Goal: Information Seeking & Learning: Learn about a topic

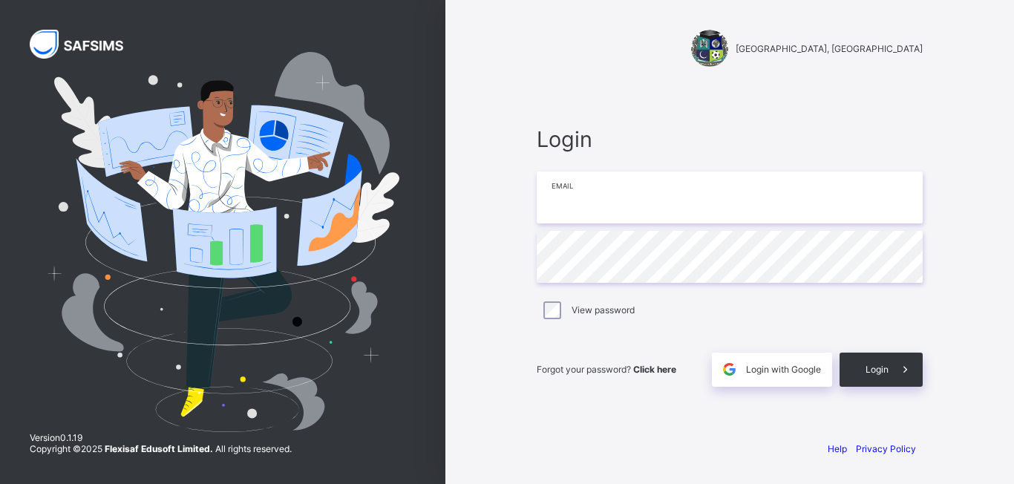
type input "**********"
drag, startPoint x: 851, startPoint y: 99, endPoint x: 737, endPoint y: 333, distance: 259.7
click at [852, 103] on div "**********" at bounding box center [730, 256] width 416 height 345
click at [867, 373] on span "Login" at bounding box center [877, 369] width 23 height 11
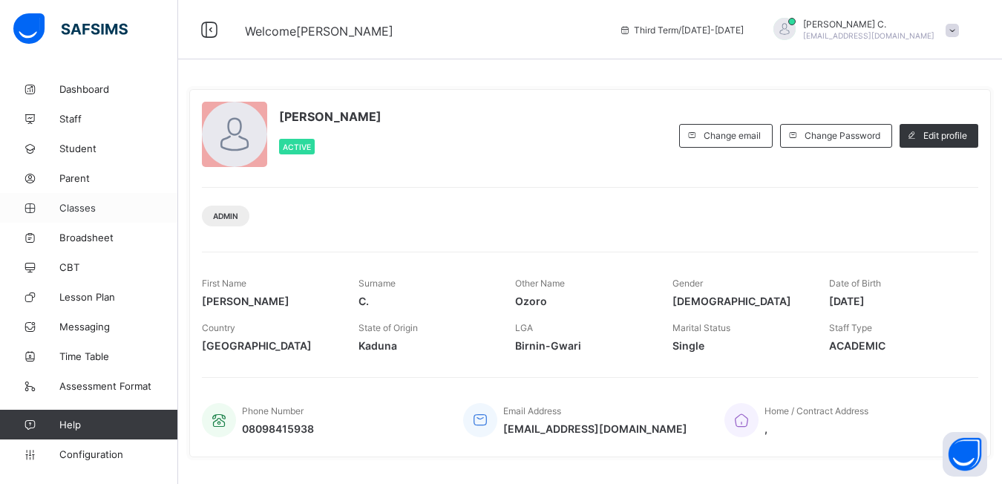
click at [85, 211] on span "Classes" at bounding box center [118, 208] width 119 height 12
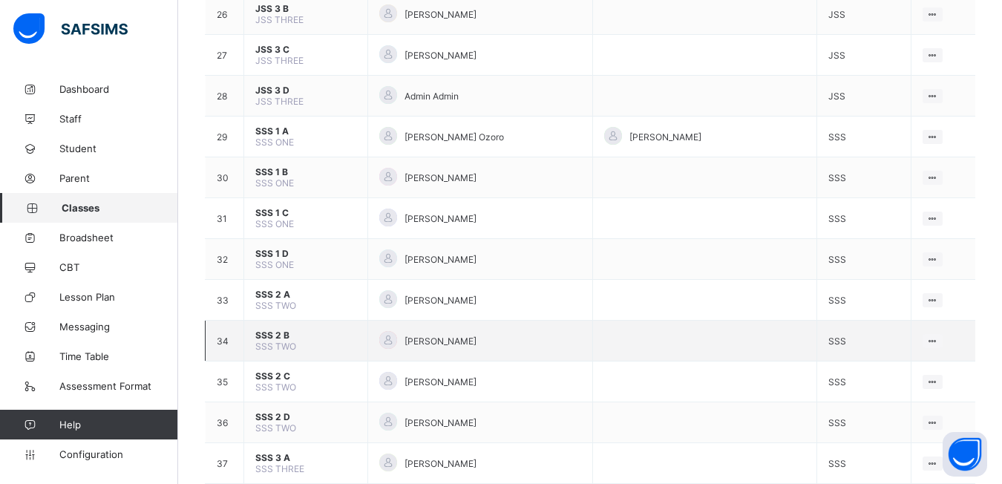
scroll to position [1192, 0]
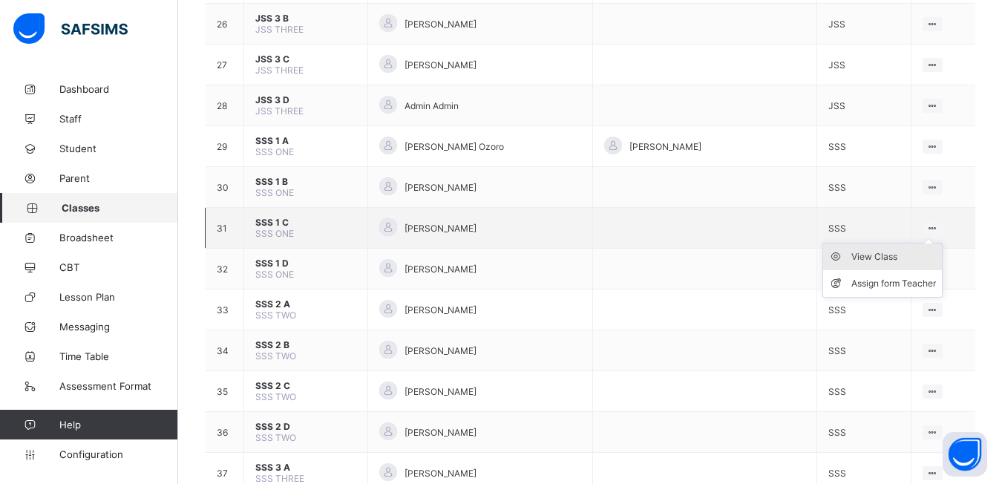
click at [852, 258] on div "View Class" at bounding box center [894, 256] width 85 height 15
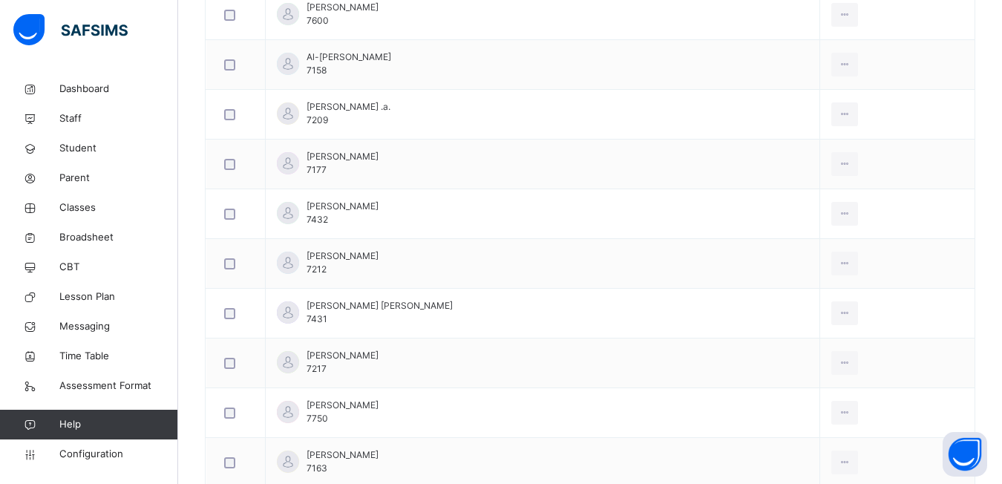
scroll to position [606, 0]
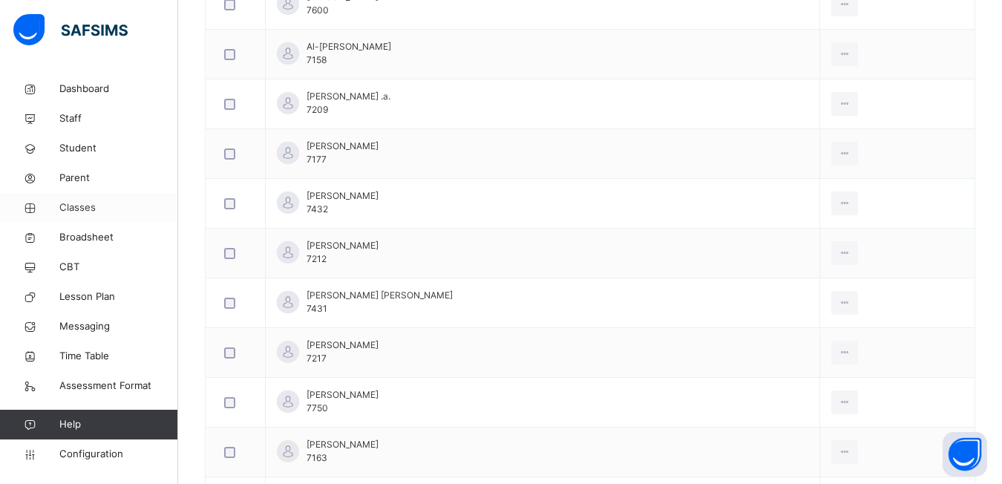
click at [76, 209] on span "Classes" at bounding box center [118, 207] width 119 height 15
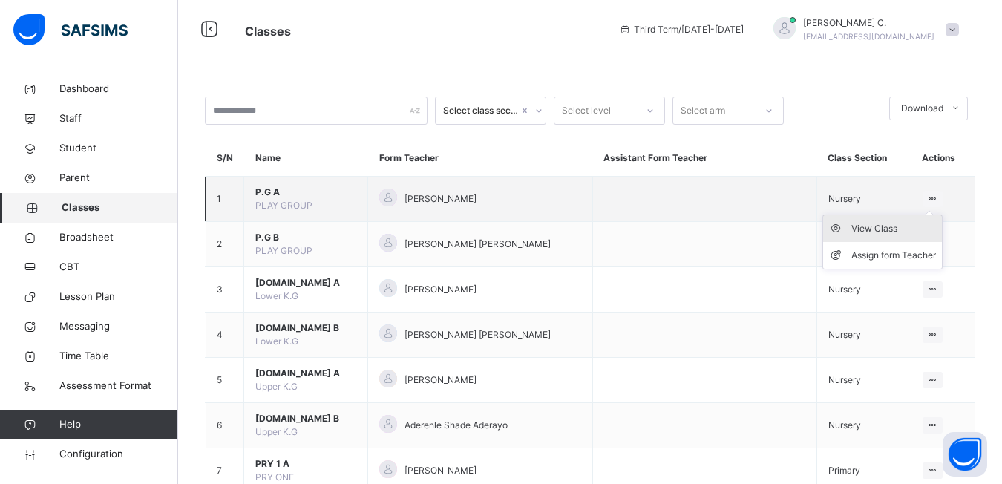
click at [892, 226] on div "View Class" at bounding box center [894, 228] width 85 height 15
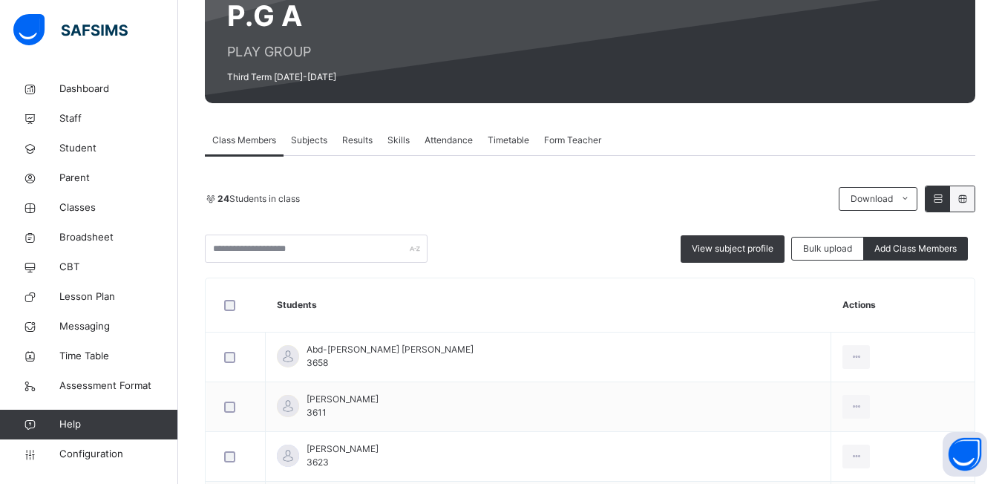
scroll to position [142, 0]
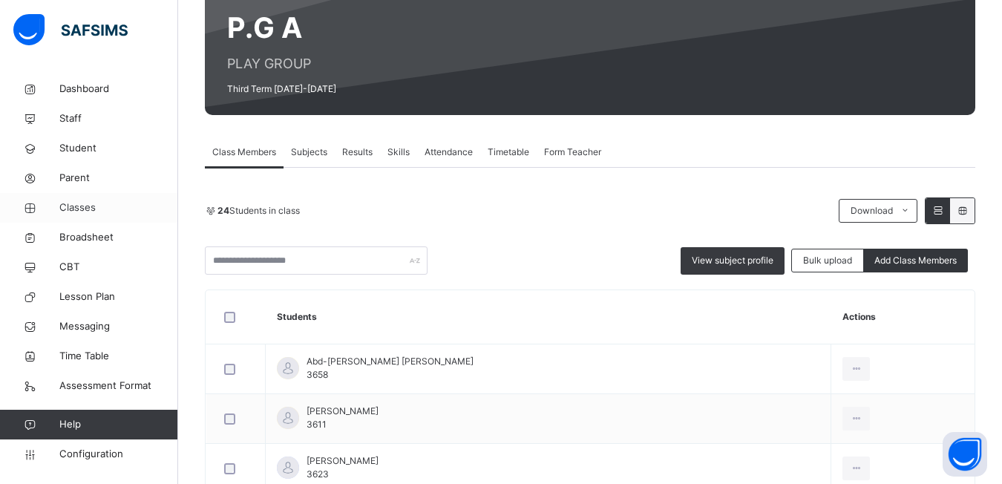
click at [77, 208] on span "Classes" at bounding box center [118, 207] width 119 height 15
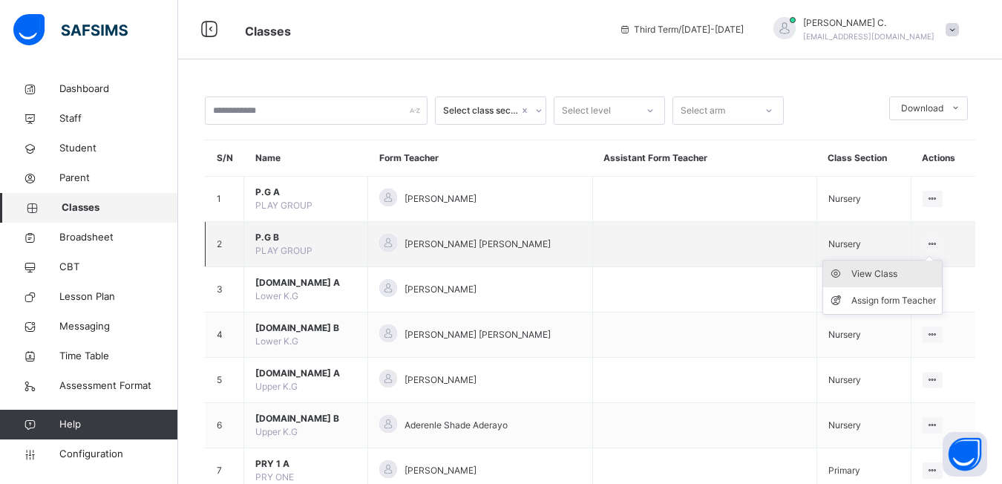
click at [899, 277] on div "View Class" at bounding box center [894, 274] width 85 height 15
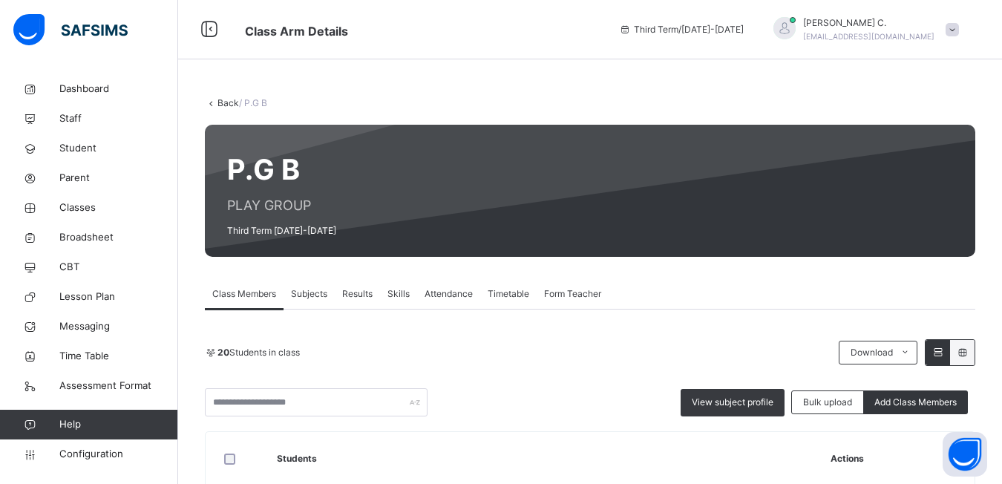
scroll to position [194, 0]
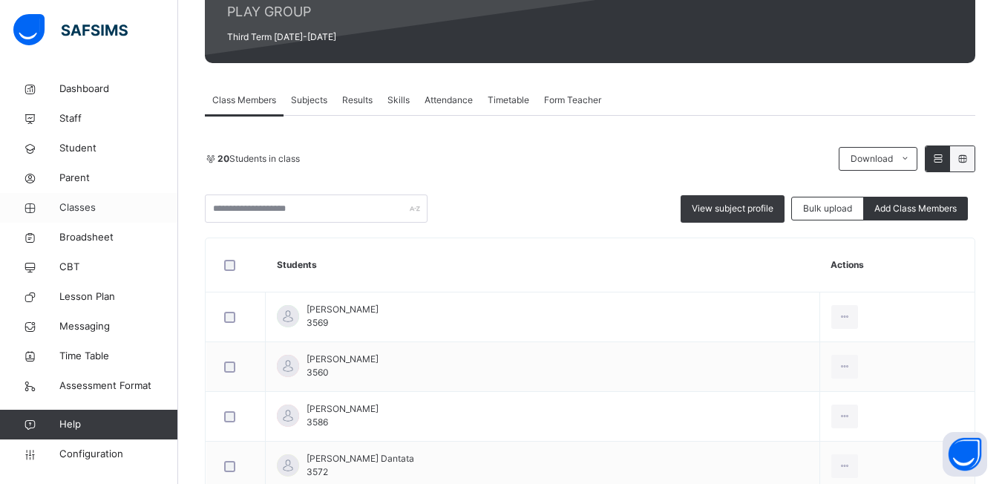
click at [74, 210] on span "Classes" at bounding box center [118, 207] width 119 height 15
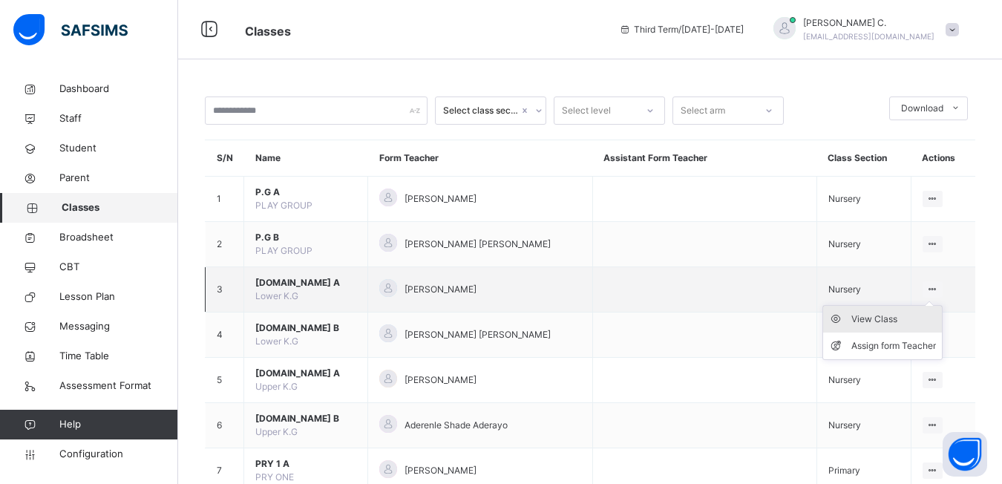
click at [888, 322] on div "View Class" at bounding box center [894, 319] width 85 height 15
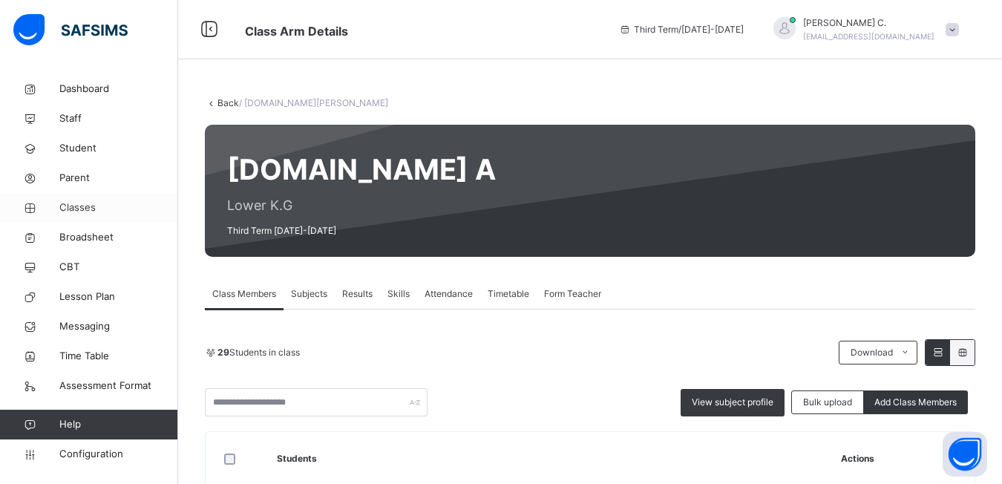
click at [80, 209] on span "Classes" at bounding box center [118, 207] width 119 height 15
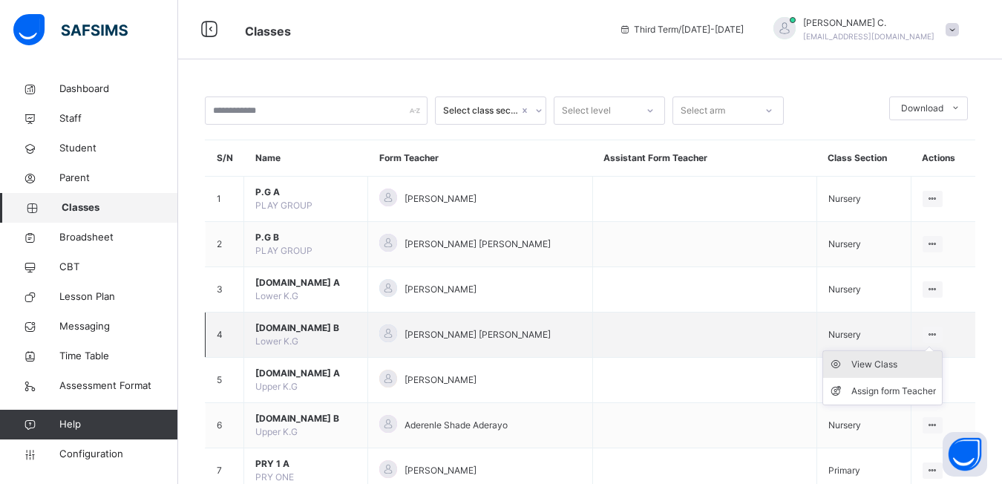
click at [894, 362] on div "View Class" at bounding box center [894, 364] width 85 height 15
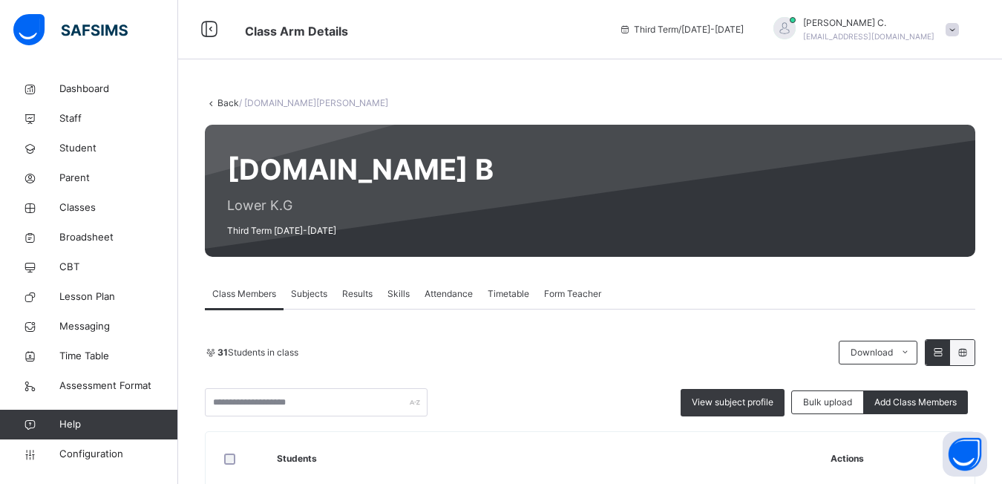
scroll to position [191, 0]
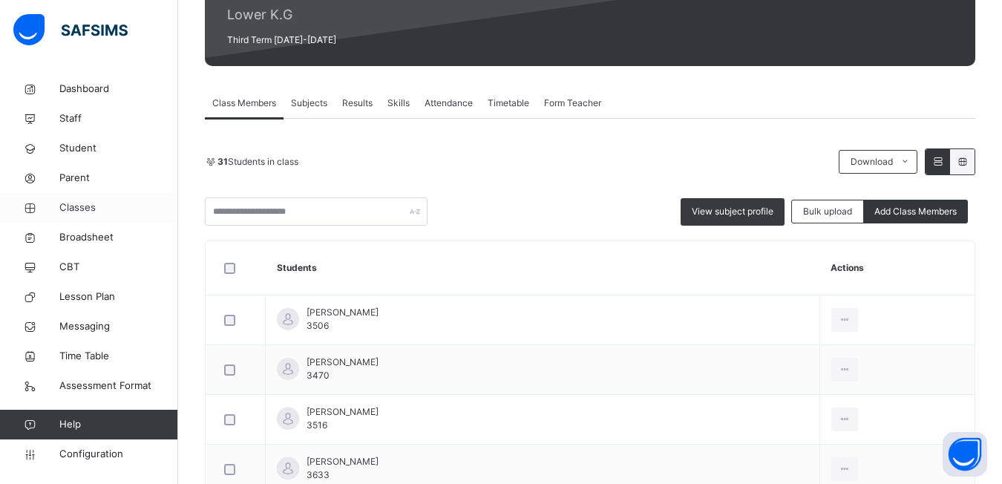
click at [71, 209] on span "Classes" at bounding box center [118, 207] width 119 height 15
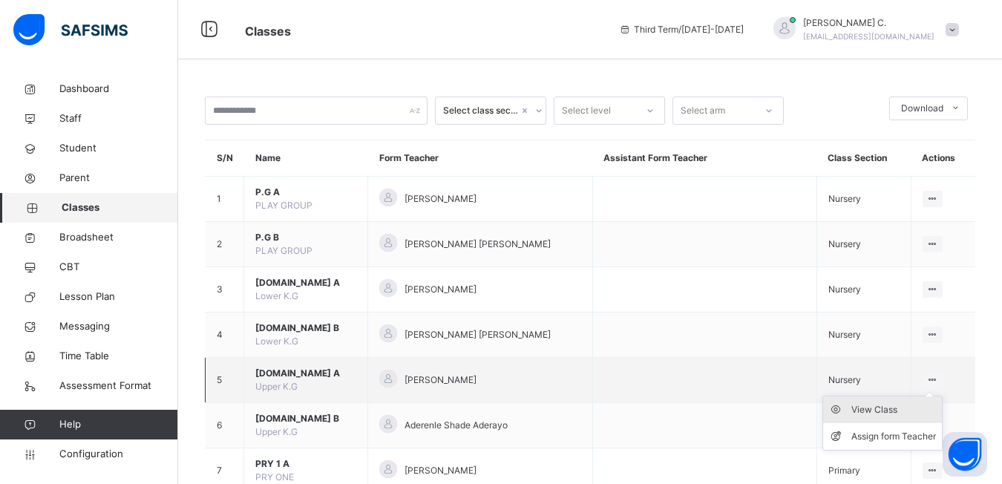
click at [895, 414] on div "View Class" at bounding box center [894, 409] width 85 height 15
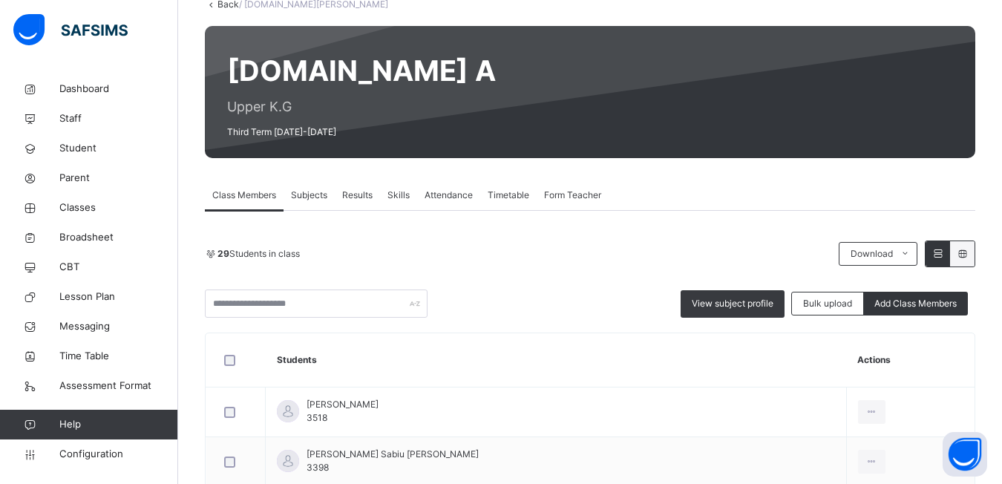
scroll to position [149, 0]
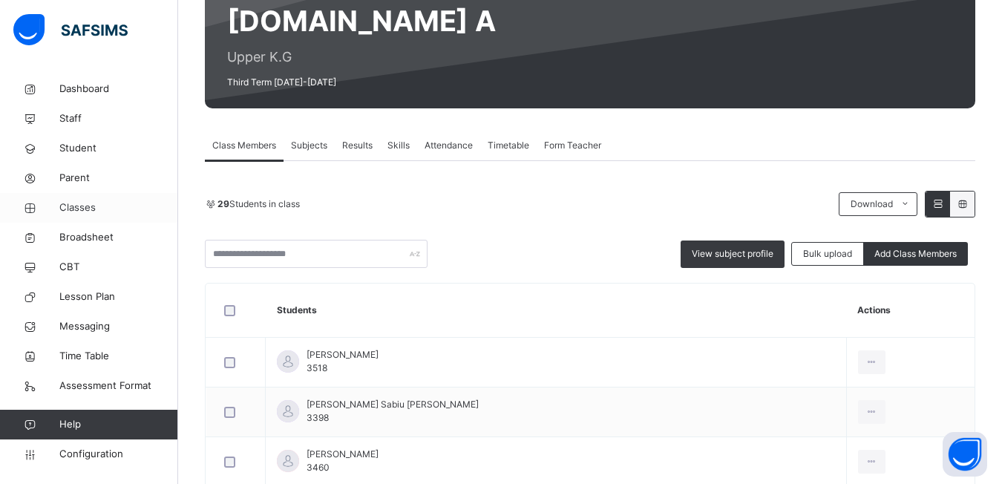
click at [70, 209] on span "Classes" at bounding box center [118, 207] width 119 height 15
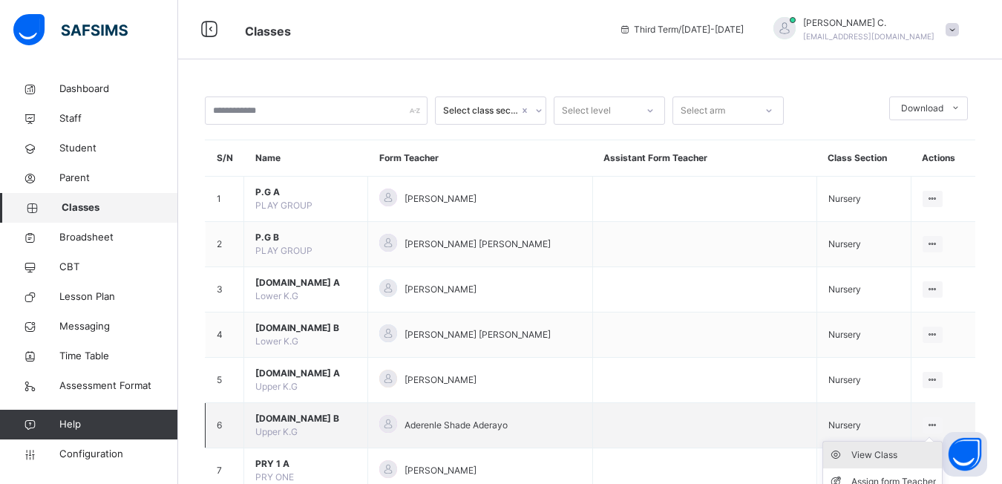
click at [883, 456] on div "View Class" at bounding box center [894, 455] width 85 height 15
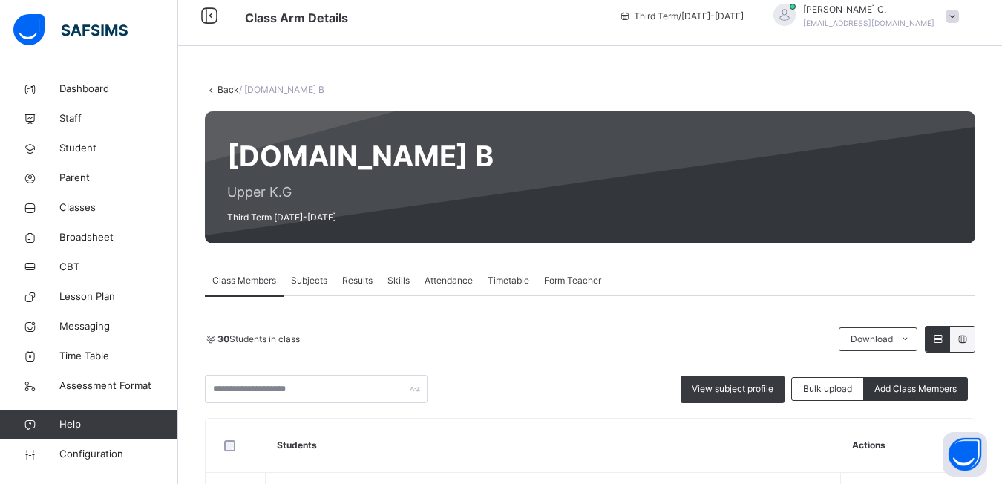
scroll to position [43, 0]
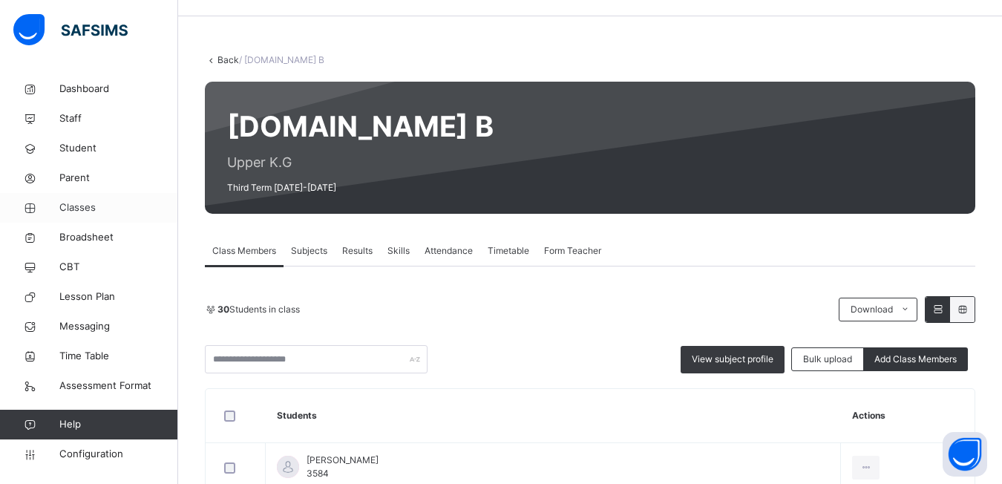
click at [74, 210] on span "Classes" at bounding box center [118, 207] width 119 height 15
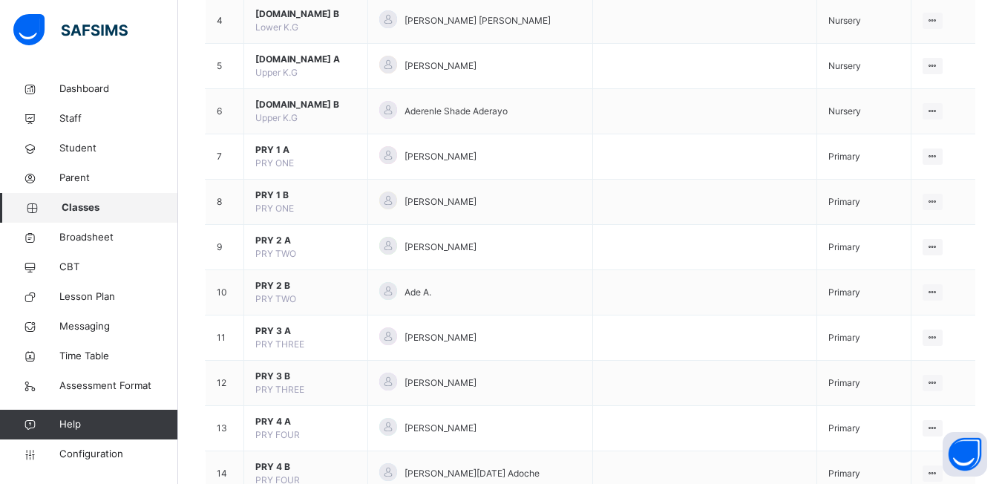
scroll to position [324, 0]
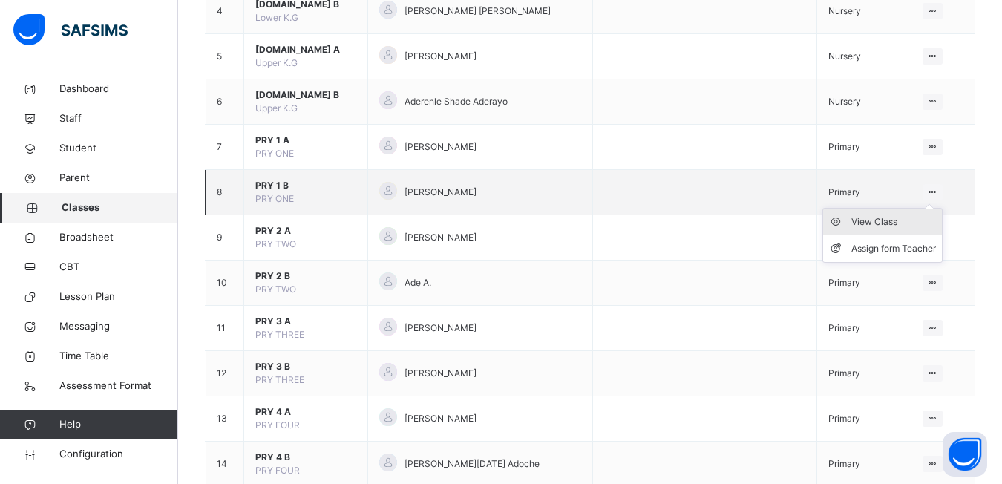
click at [900, 226] on div "View Class" at bounding box center [894, 222] width 85 height 15
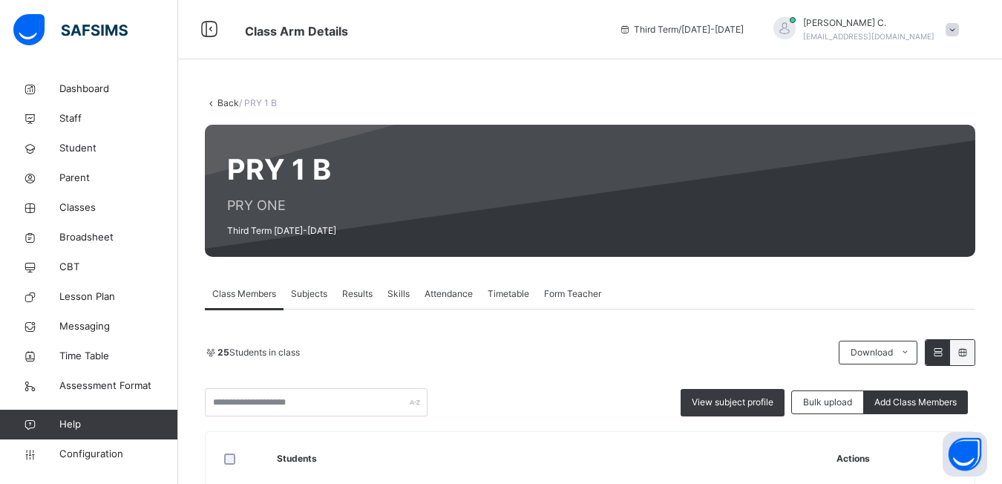
scroll to position [53, 0]
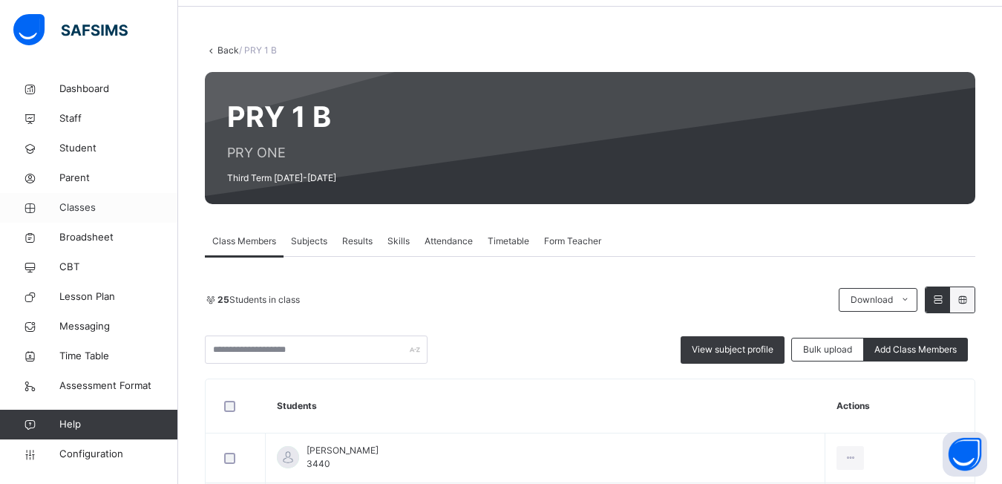
click at [93, 209] on span "Classes" at bounding box center [118, 207] width 119 height 15
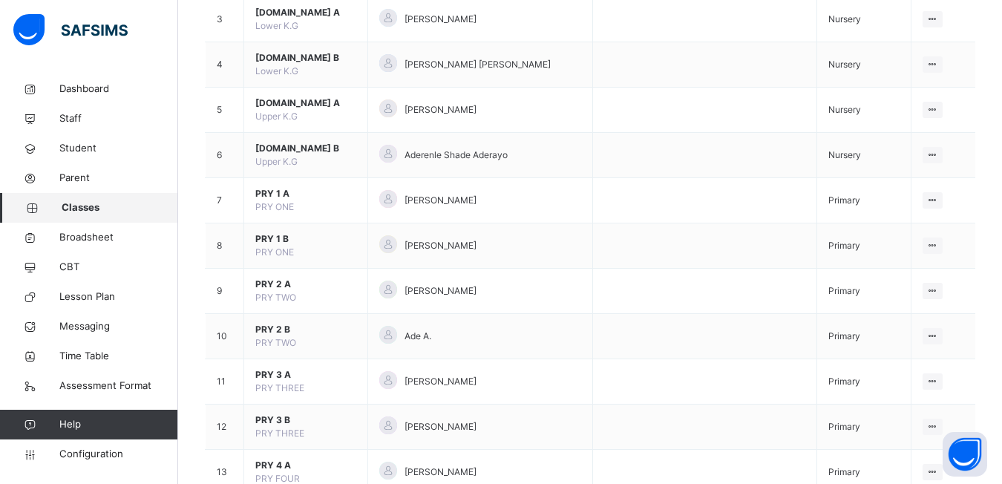
scroll to position [277, 0]
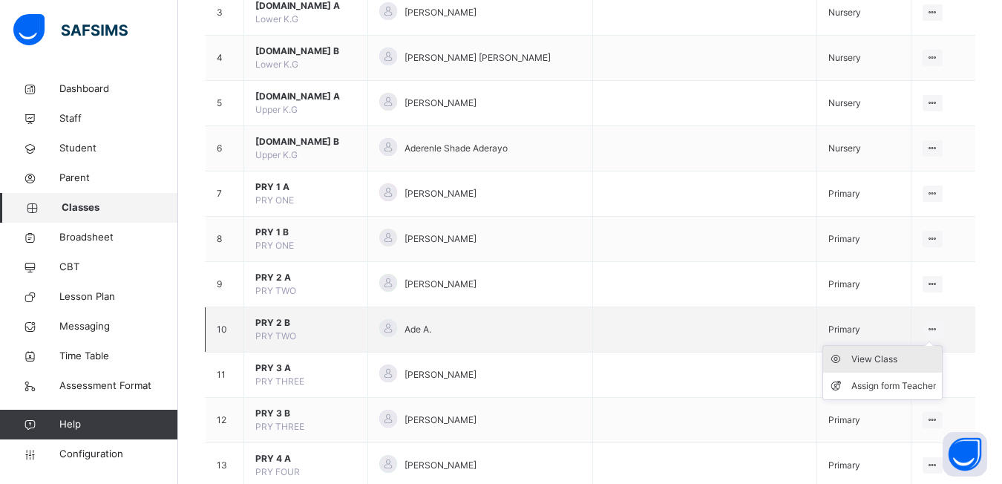
click at [882, 362] on div "View Class" at bounding box center [894, 359] width 85 height 15
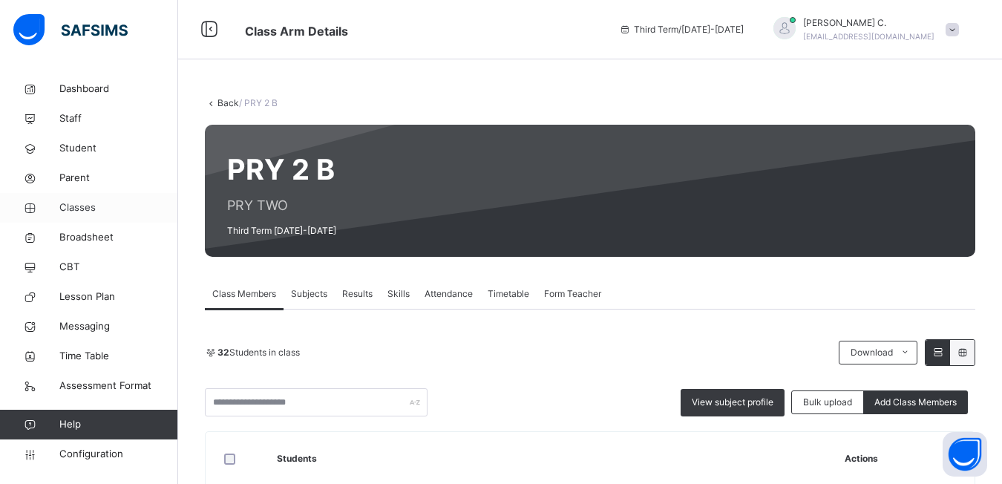
click at [84, 206] on span "Classes" at bounding box center [118, 207] width 119 height 15
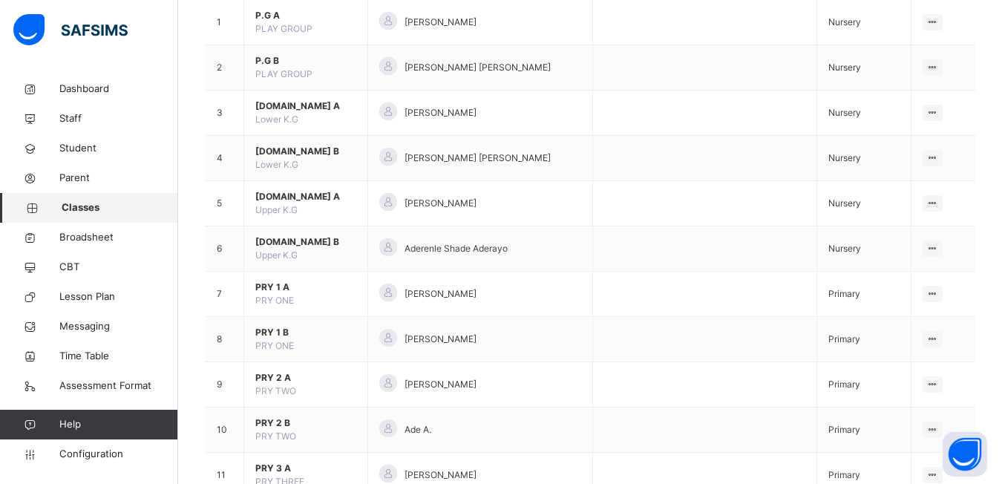
scroll to position [197, 0]
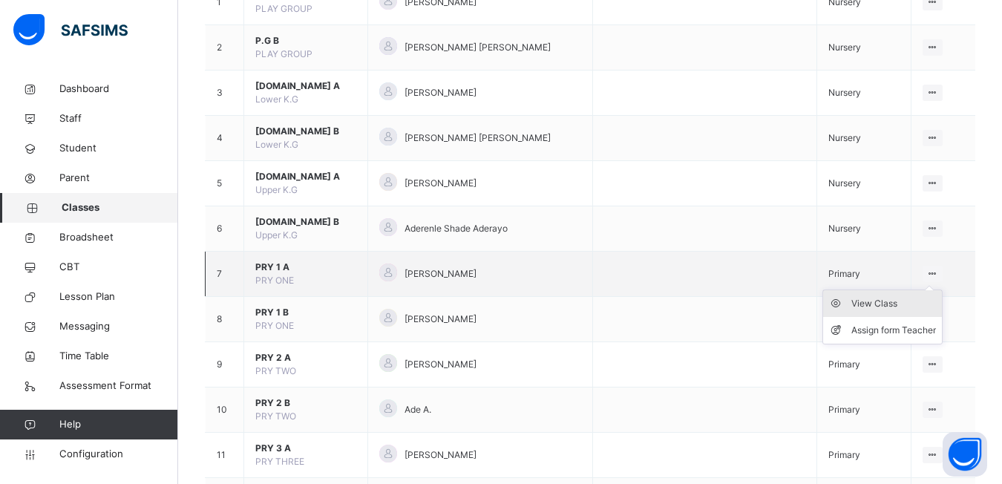
click at [894, 307] on div "View Class" at bounding box center [894, 303] width 85 height 15
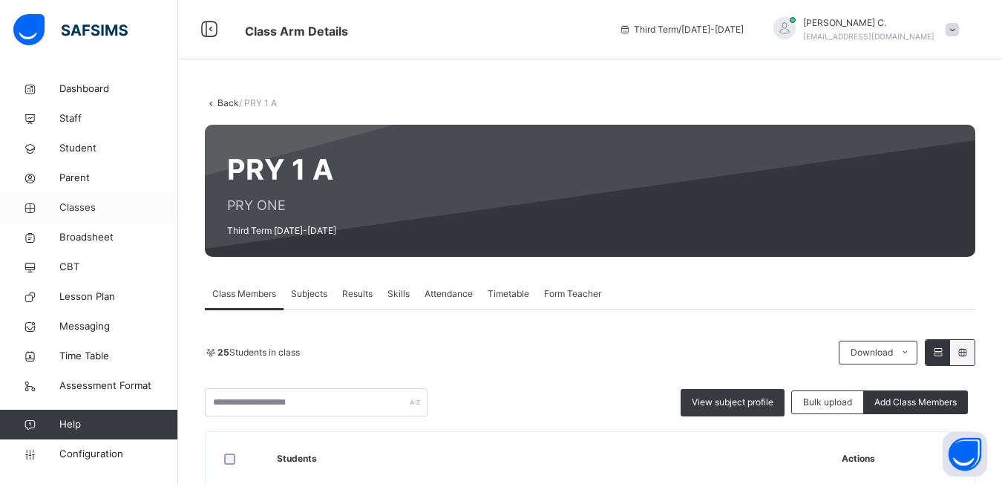
click at [81, 208] on span "Classes" at bounding box center [118, 207] width 119 height 15
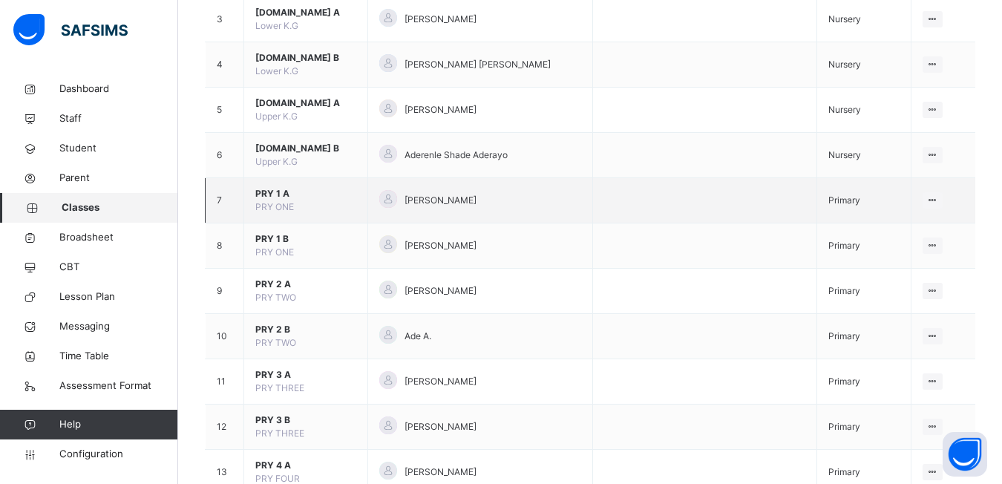
scroll to position [274, 0]
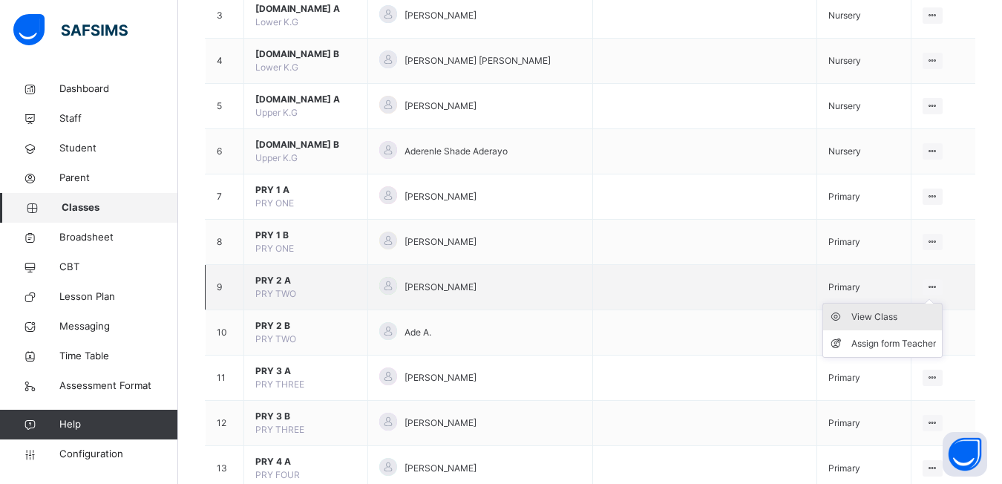
click at [900, 319] on div "View Class" at bounding box center [894, 317] width 85 height 15
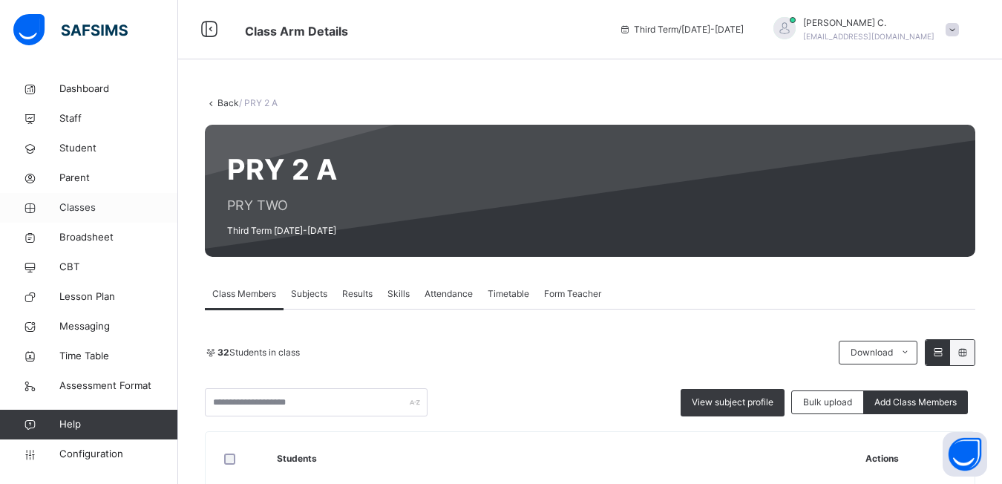
click at [81, 206] on span "Classes" at bounding box center [118, 207] width 119 height 15
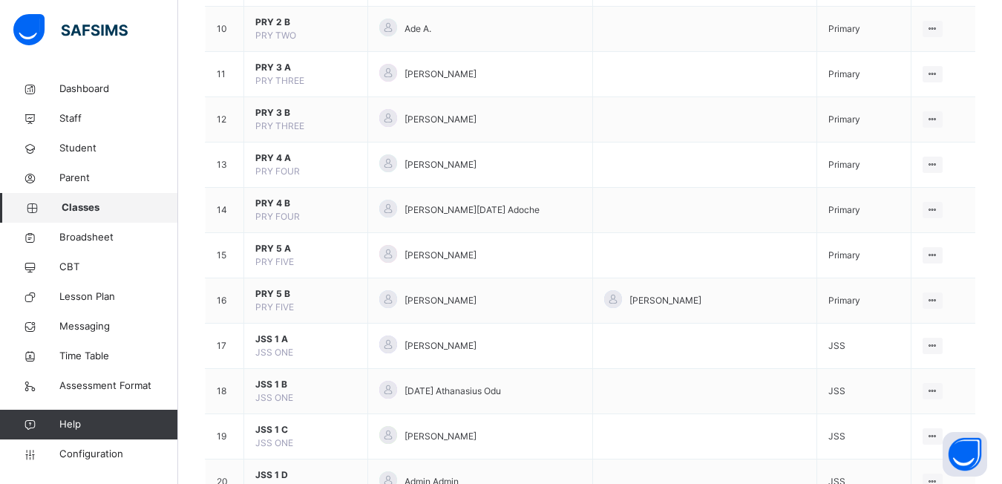
scroll to position [544, 0]
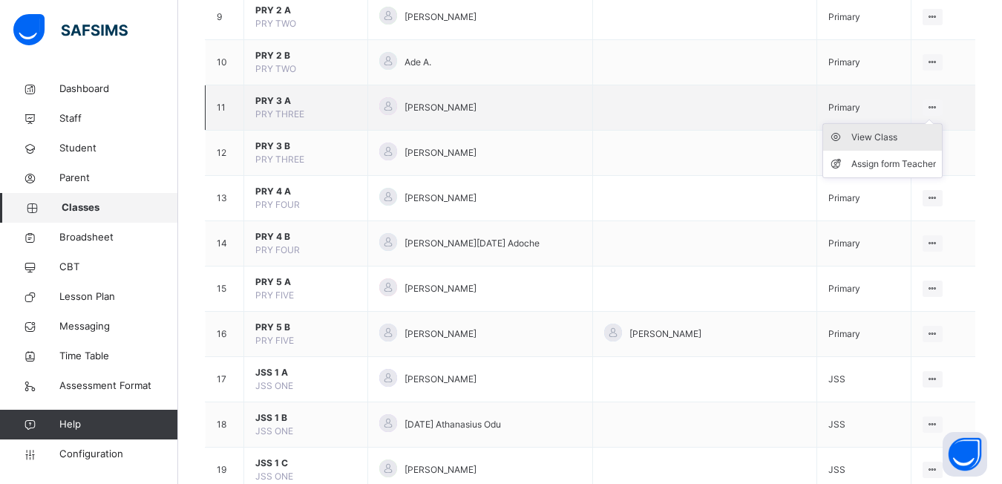
click at [895, 135] on div "View Class" at bounding box center [894, 137] width 85 height 15
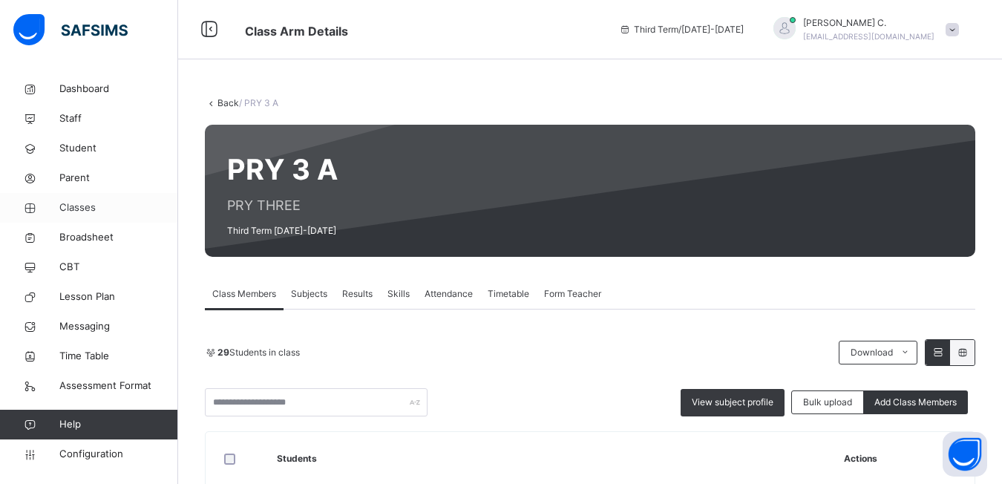
click at [82, 208] on span "Classes" at bounding box center [118, 207] width 119 height 15
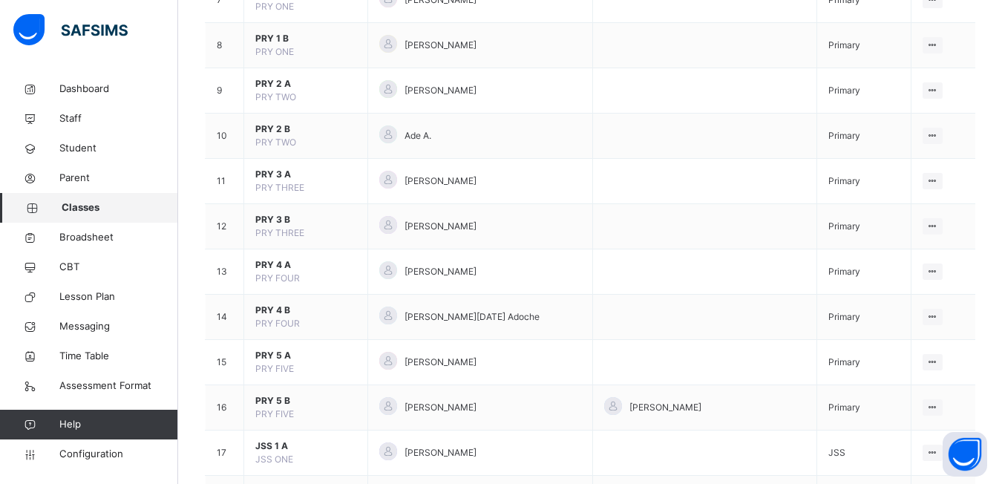
scroll to position [474, 0]
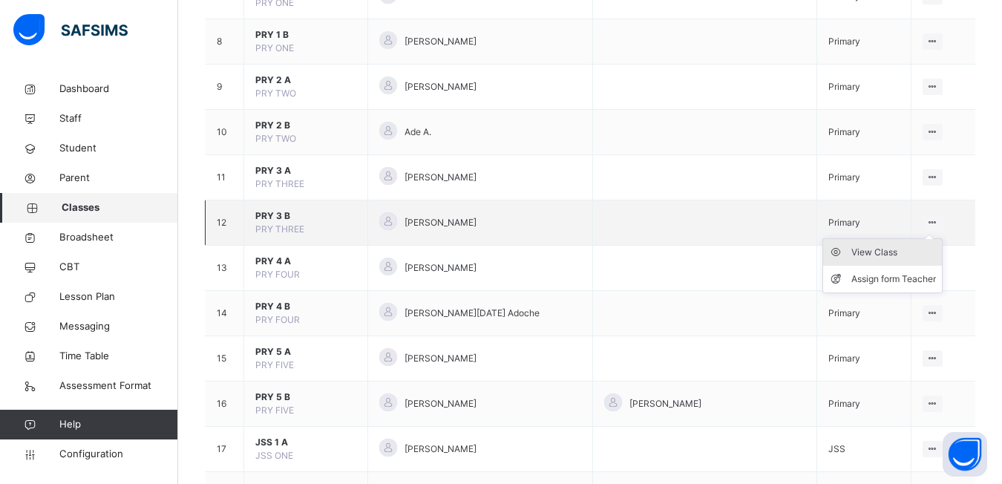
click at [888, 259] on div "View Class" at bounding box center [894, 252] width 85 height 15
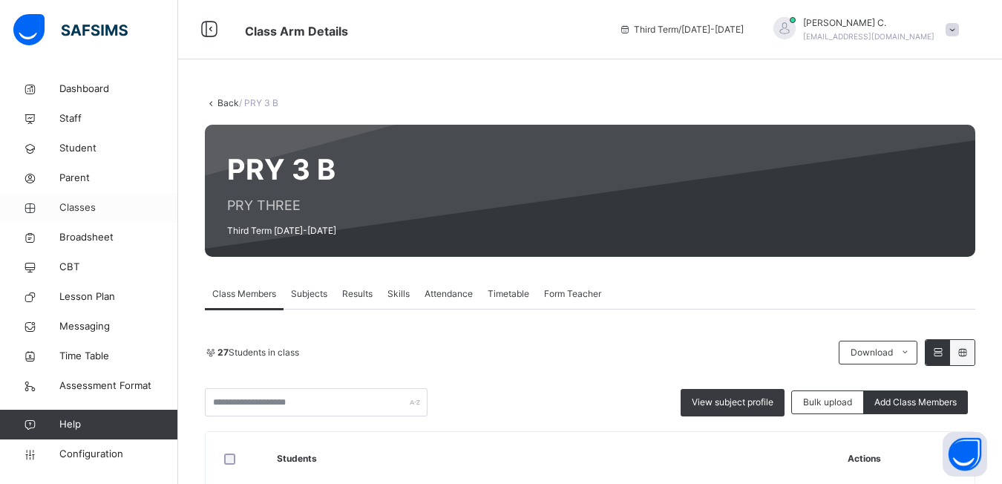
click at [71, 207] on span "Classes" at bounding box center [118, 207] width 119 height 15
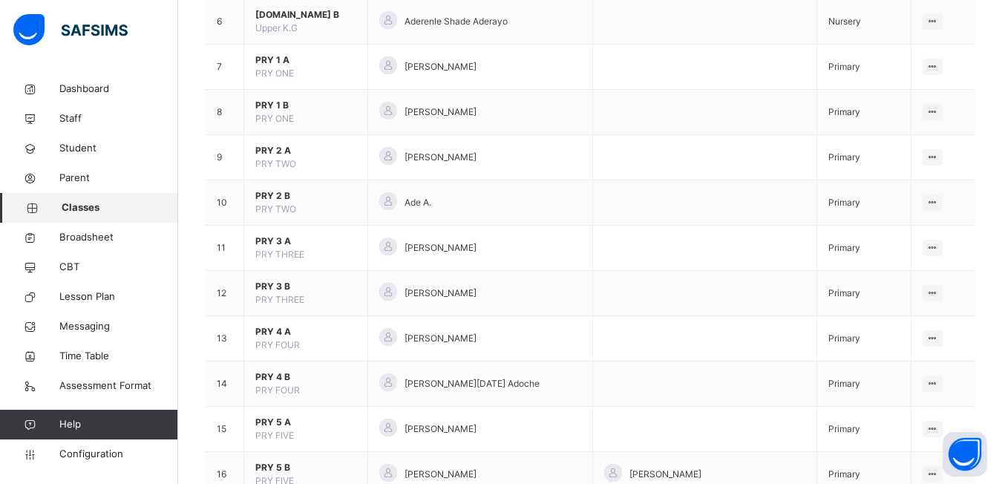
scroll to position [408, 0]
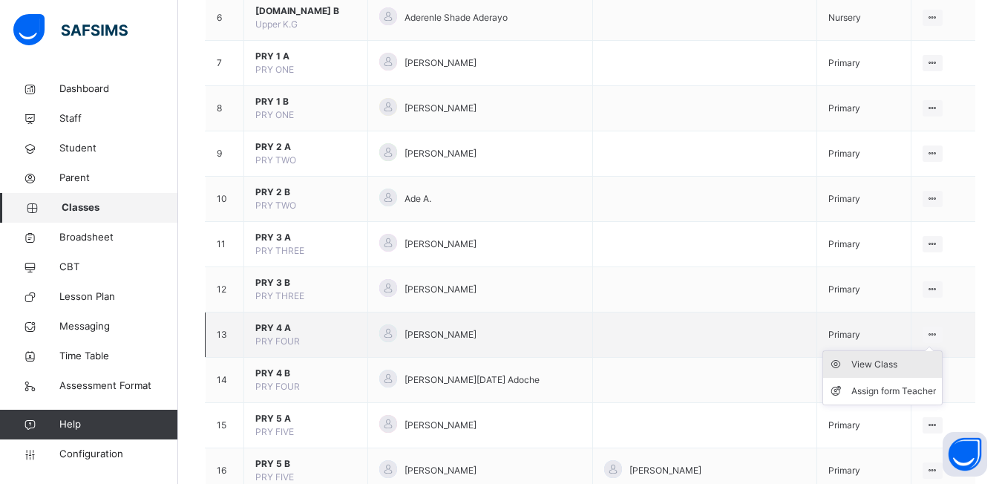
click at [877, 362] on div "View Class" at bounding box center [894, 364] width 85 height 15
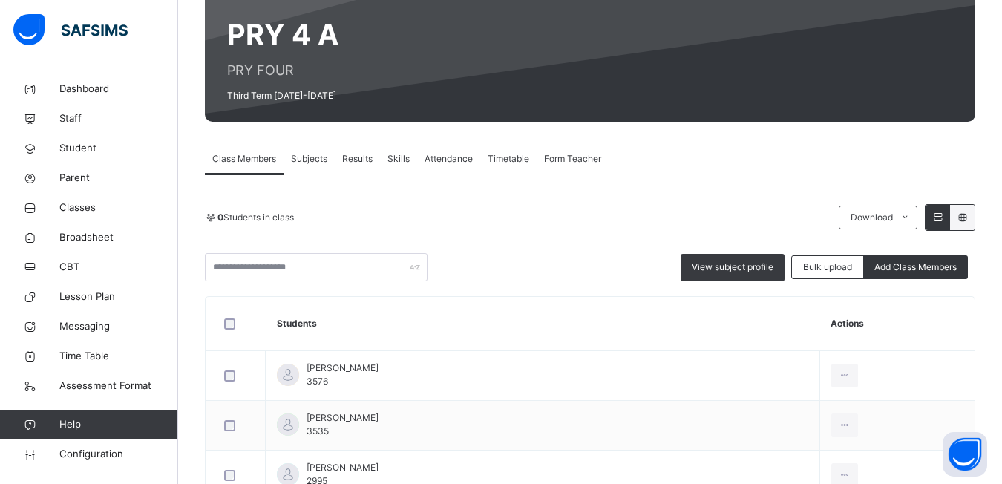
scroll to position [164, 0]
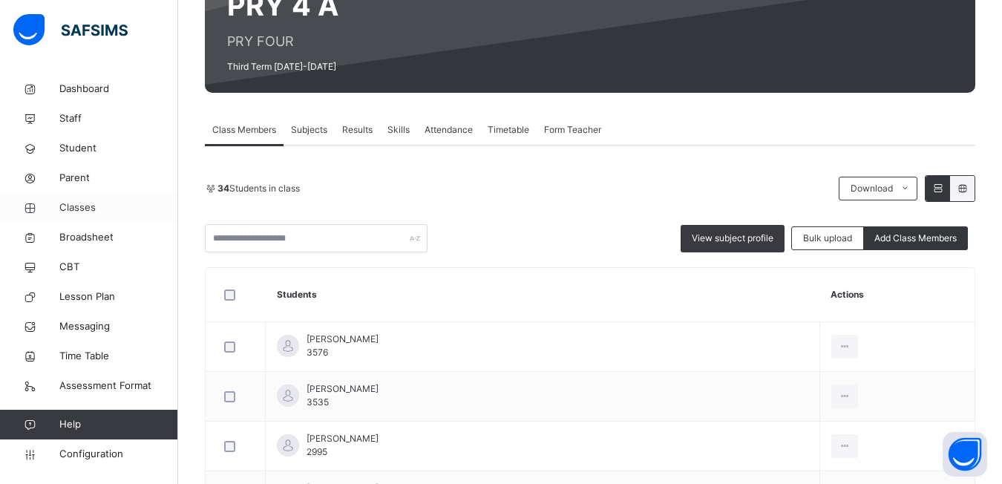
click at [74, 205] on span "Classes" at bounding box center [118, 207] width 119 height 15
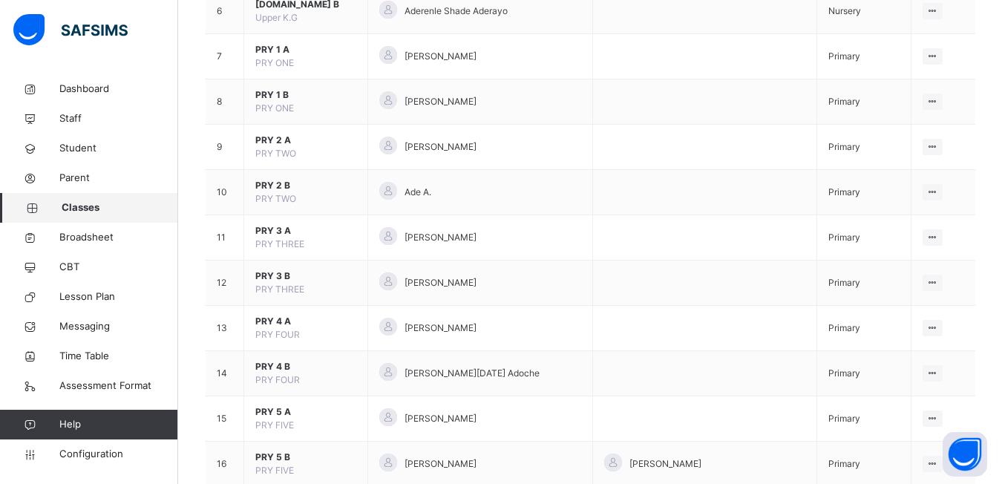
scroll to position [437, 0]
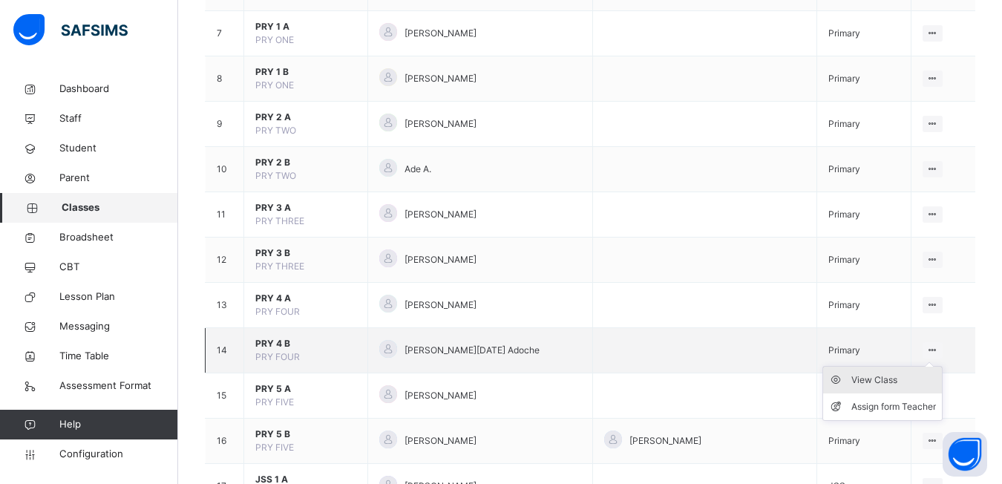
click at [897, 378] on div "View Class" at bounding box center [894, 380] width 85 height 15
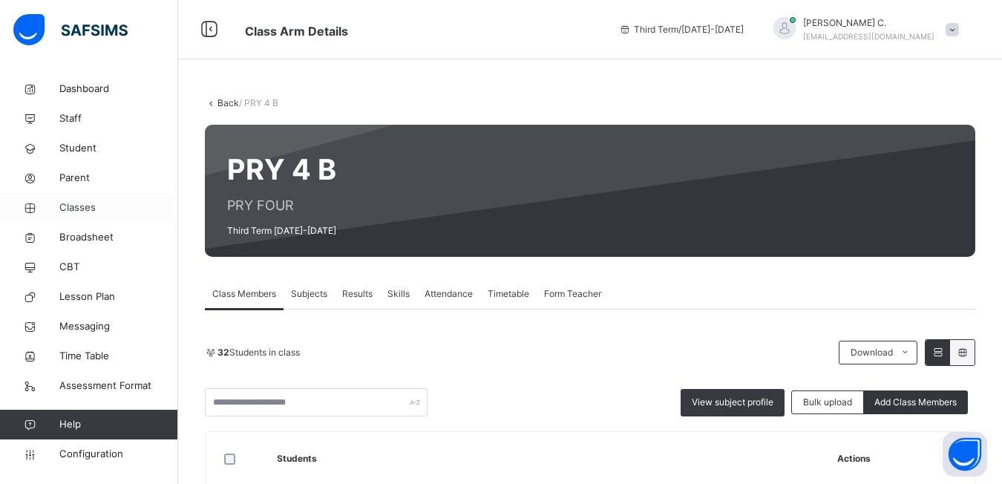
click at [76, 210] on span "Classes" at bounding box center [118, 207] width 119 height 15
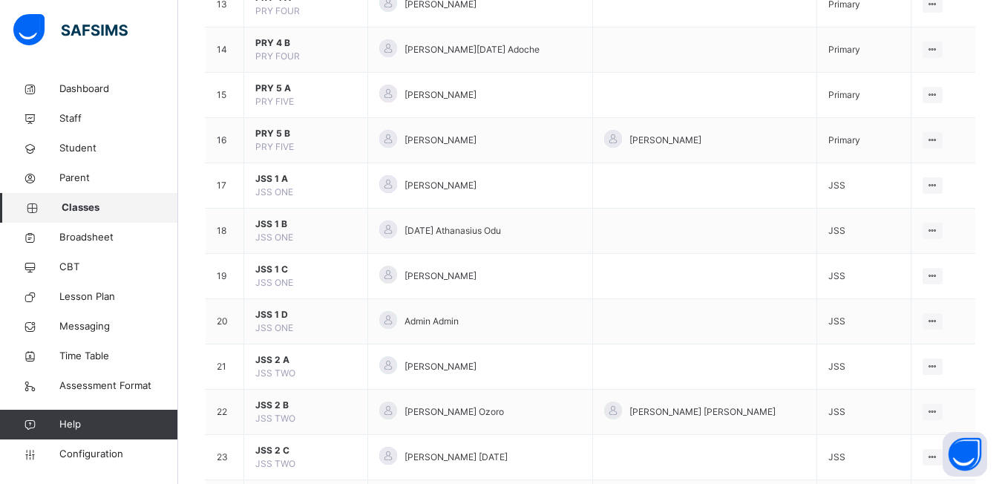
scroll to position [702, 0]
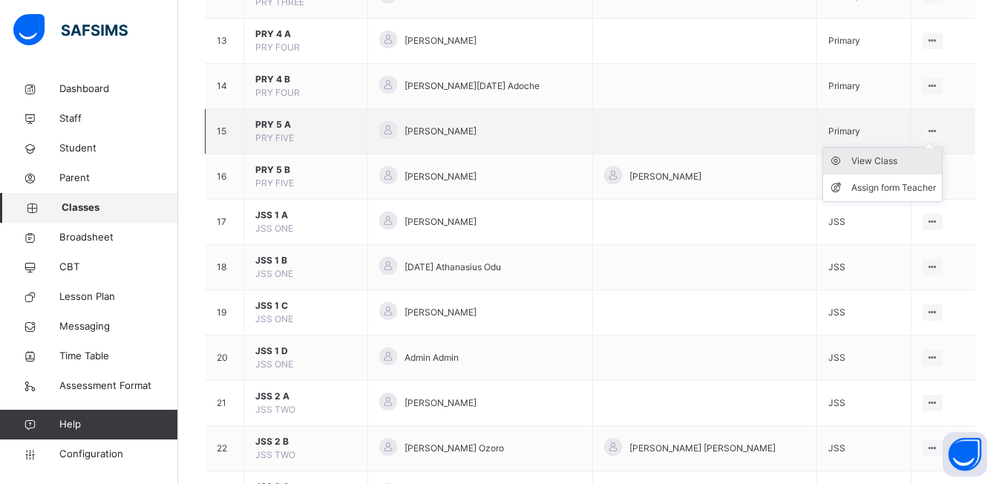
click at [891, 157] on div "View Class" at bounding box center [894, 161] width 85 height 15
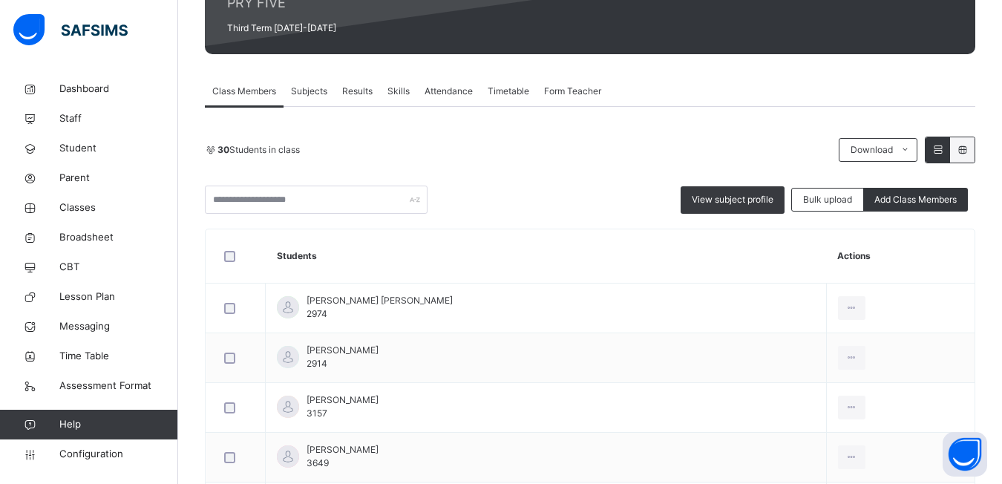
scroll to position [183, 0]
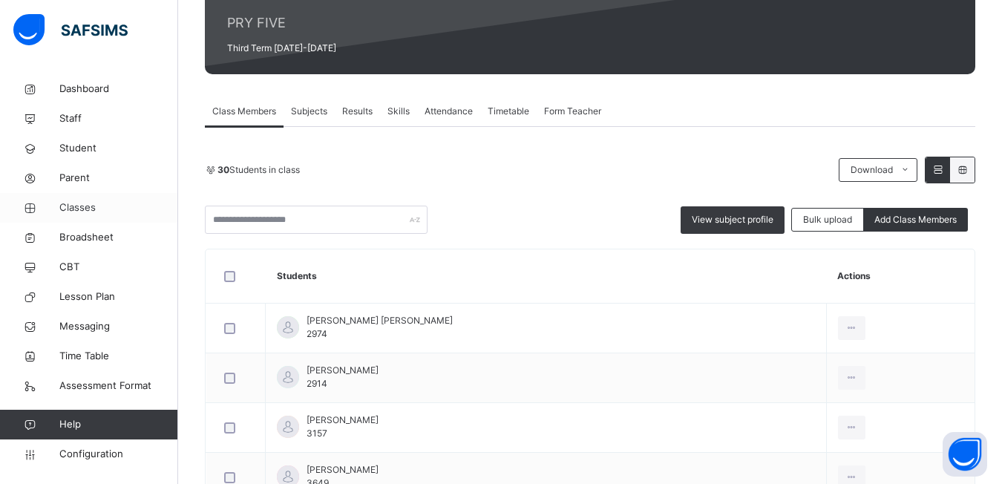
click at [76, 208] on span "Classes" at bounding box center [118, 207] width 119 height 15
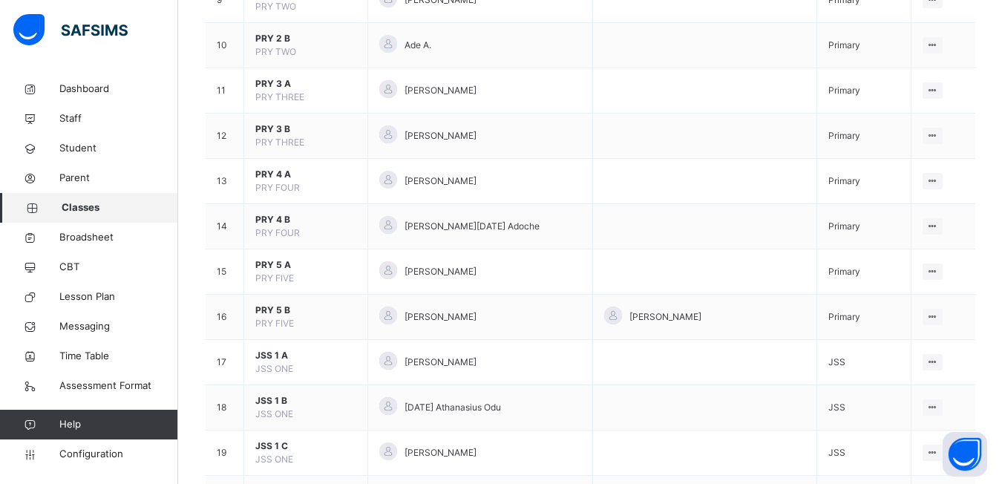
scroll to position [575, 0]
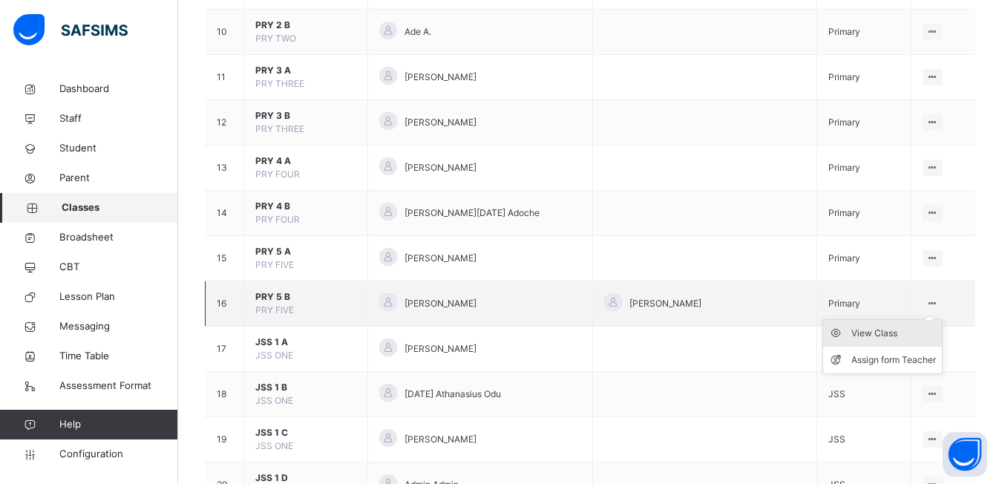
click at [879, 333] on div "View Class" at bounding box center [894, 333] width 85 height 15
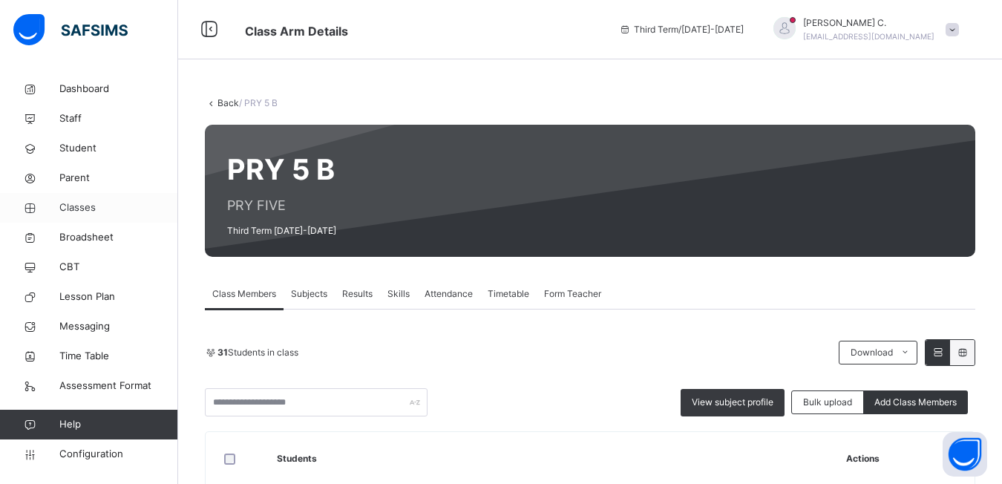
click at [82, 208] on span "Classes" at bounding box center [118, 207] width 119 height 15
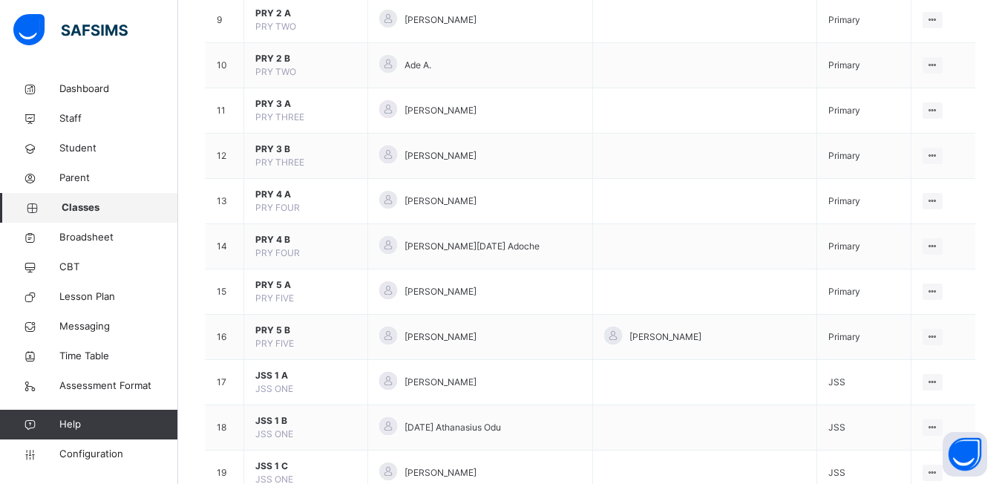
scroll to position [575, 0]
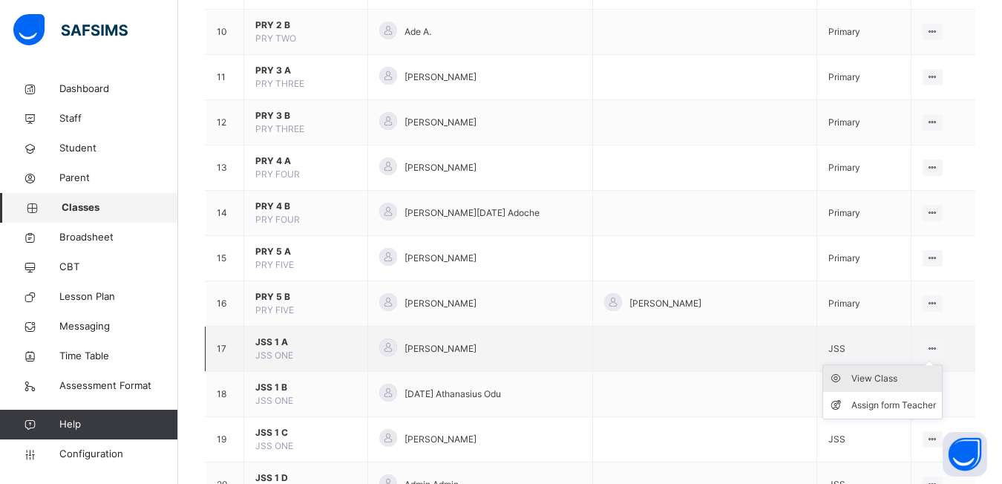
click at [863, 376] on div "View Class" at bounding box center [894, 378] width 85 height 15
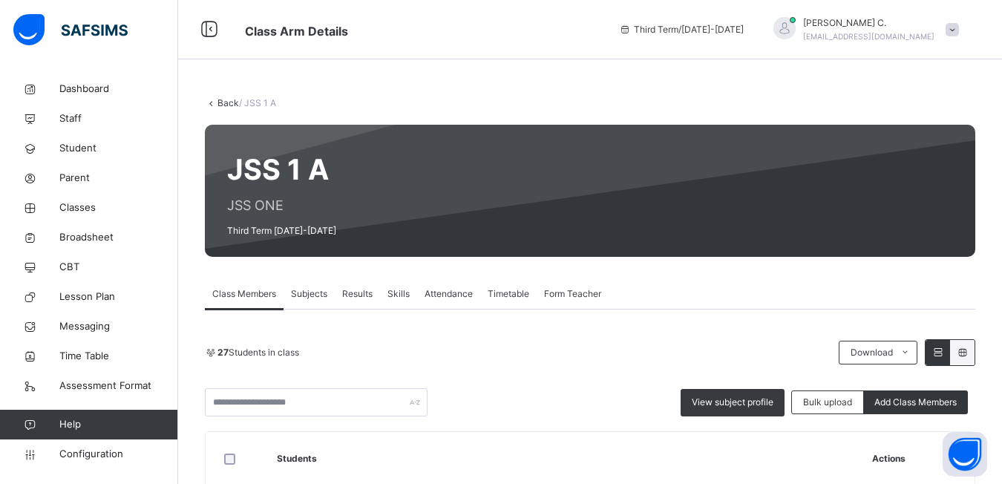
scroll to position [228, 0]
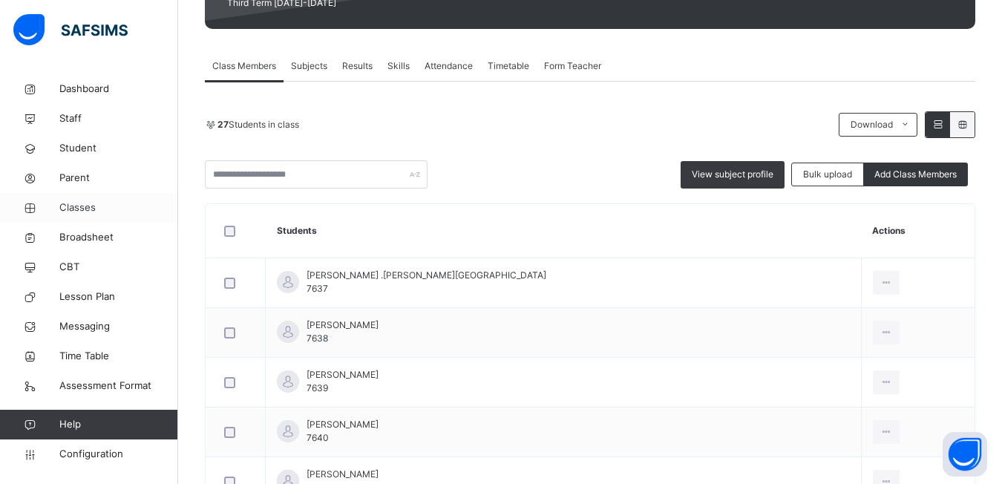
click at [70, 205] on span "Classes" at bounding box center [118, 207] width 119 height 15
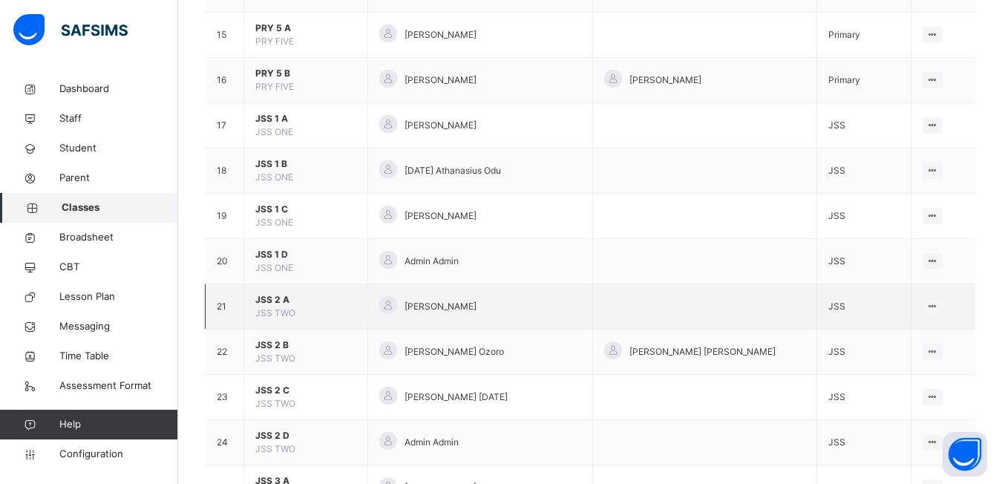
scroll to position [802, 0]
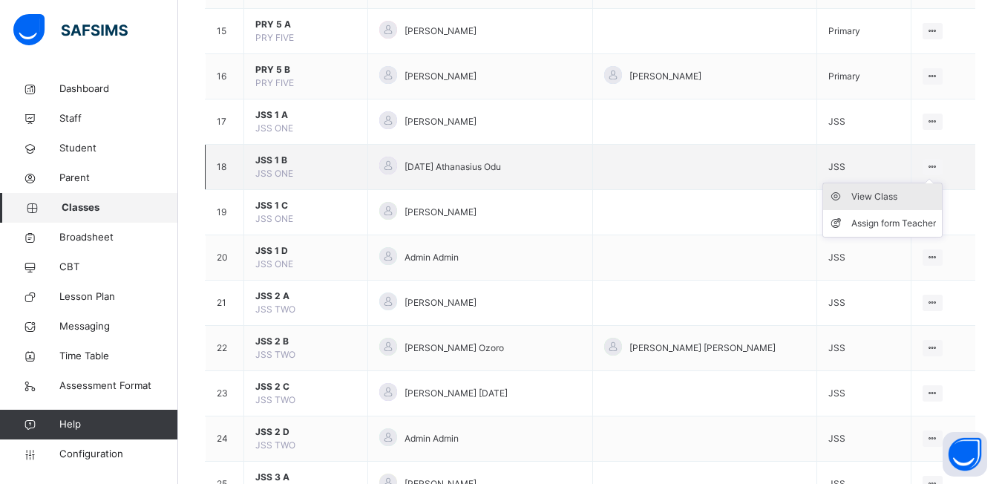
click at [902, 198] on div "View Class" at bounding box center [894, 196] width 85 height 15
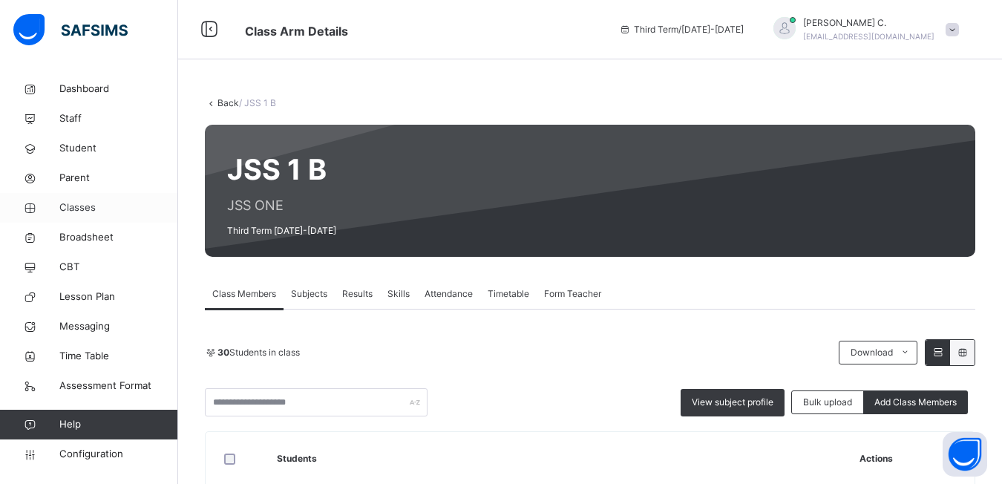
click at [69, 202] on span "Classes" at bounding box center [118, 207] width 119 height 15
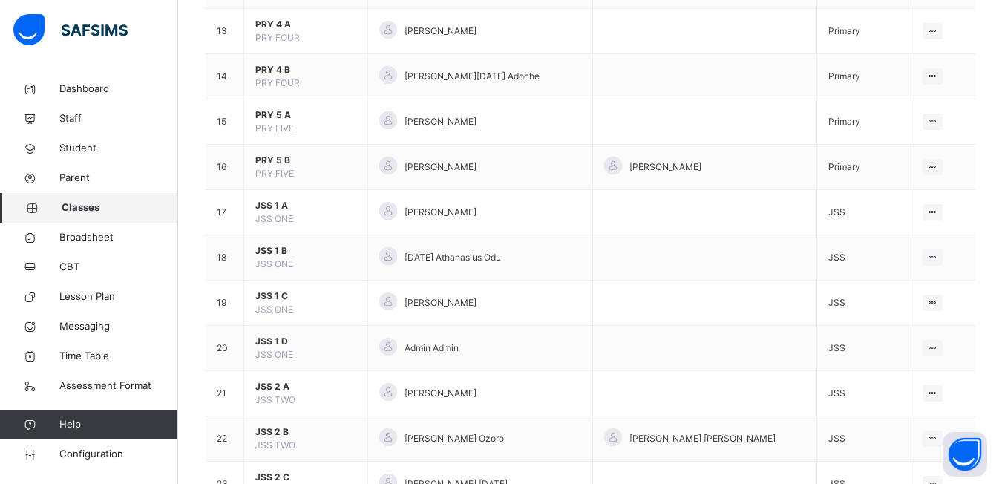
scroll to position [731, 0]
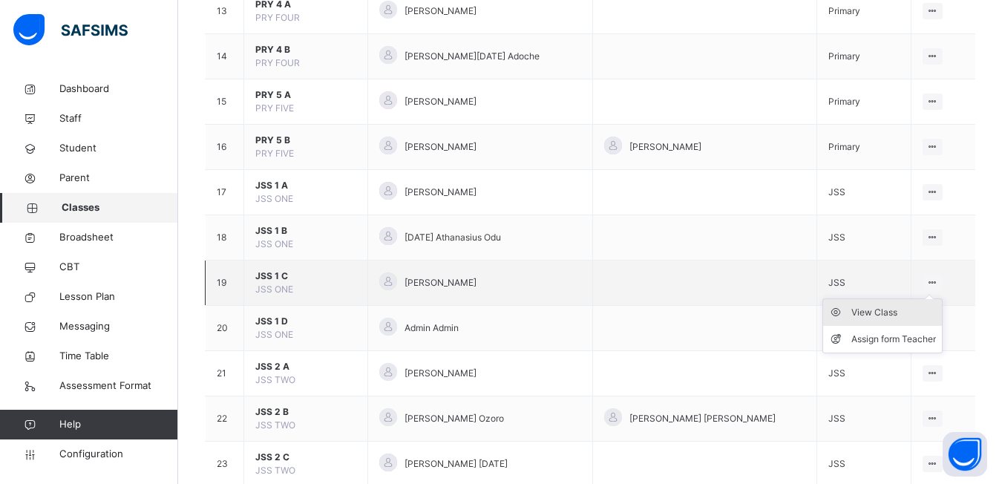
click at [895, 311] on div "View Class" at bounding box center [894, 312] width 85 height 15
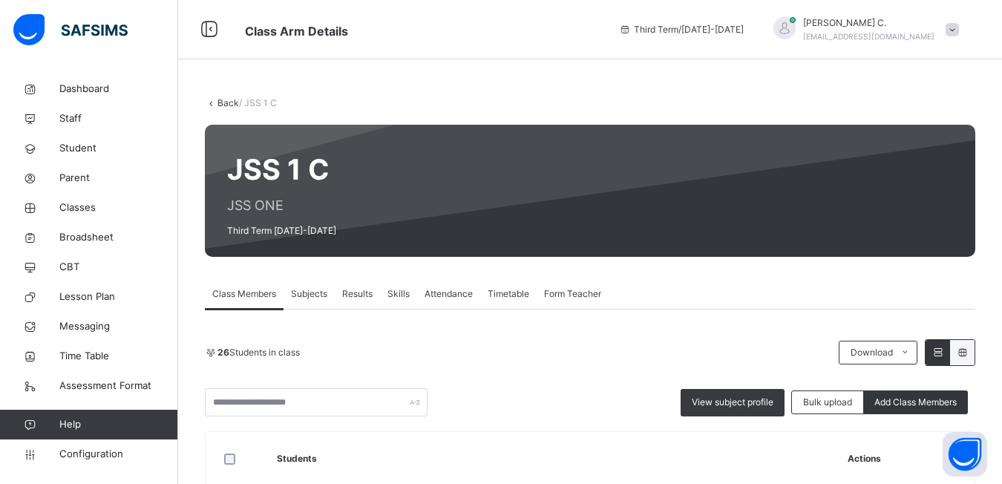
scroll to position [135, 0]
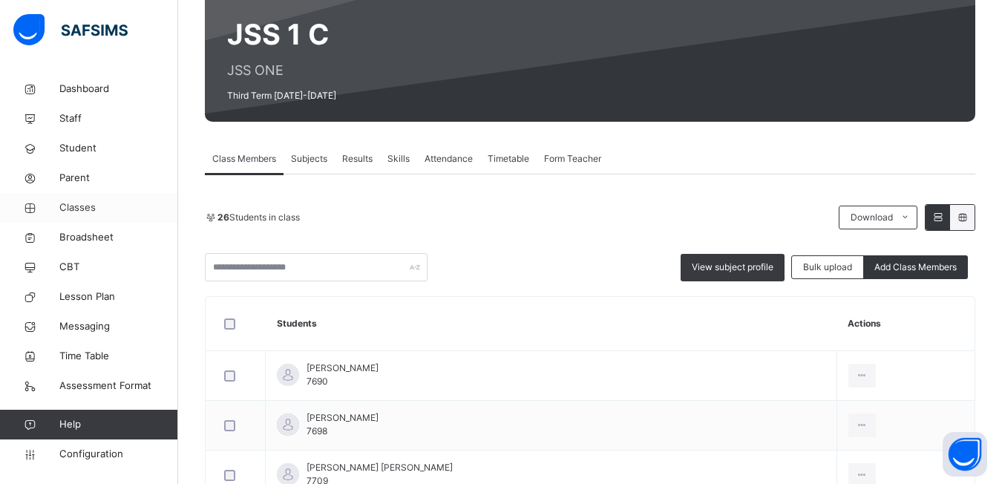
click at [68, 206] on span "Classes" at bounding box center [118, 207] width 119 height 15
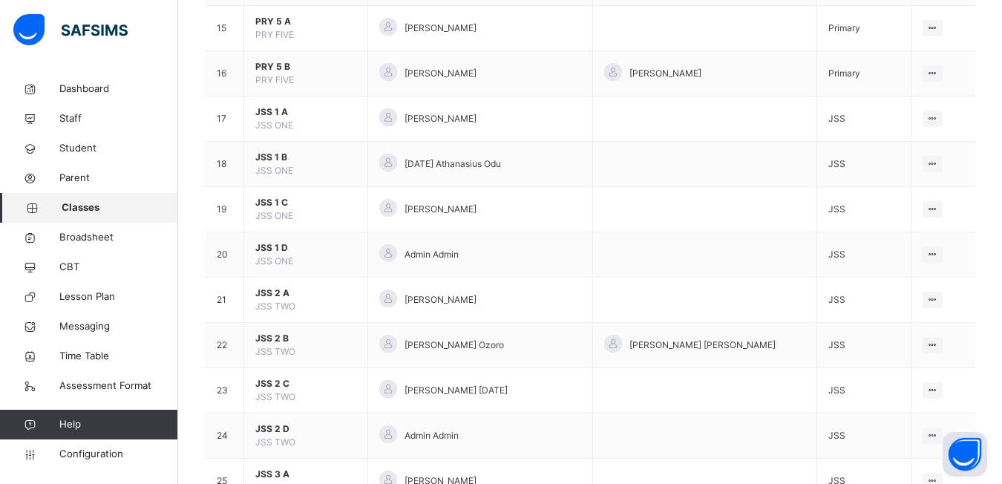
scroll to position [822, 0]
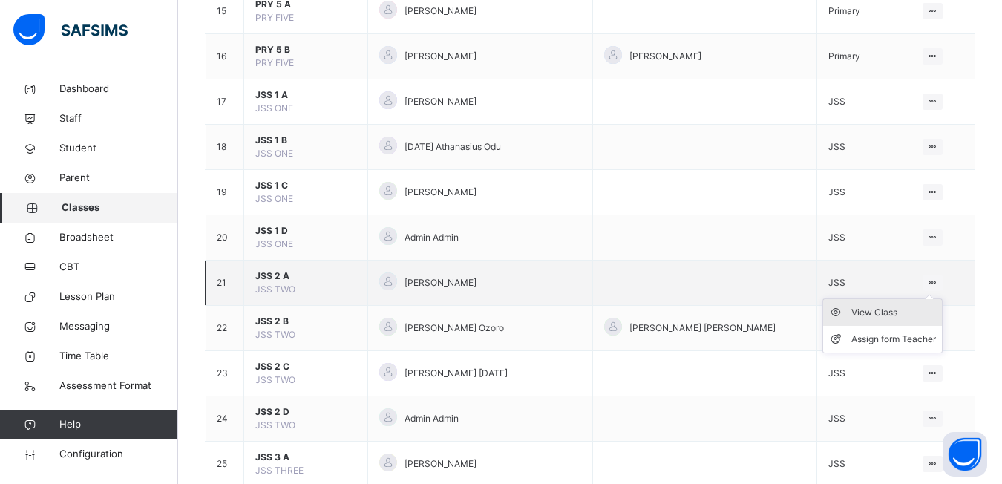
click at [891, 313] on div "View Class" at bounding box center [894, 312] width 85 height 15
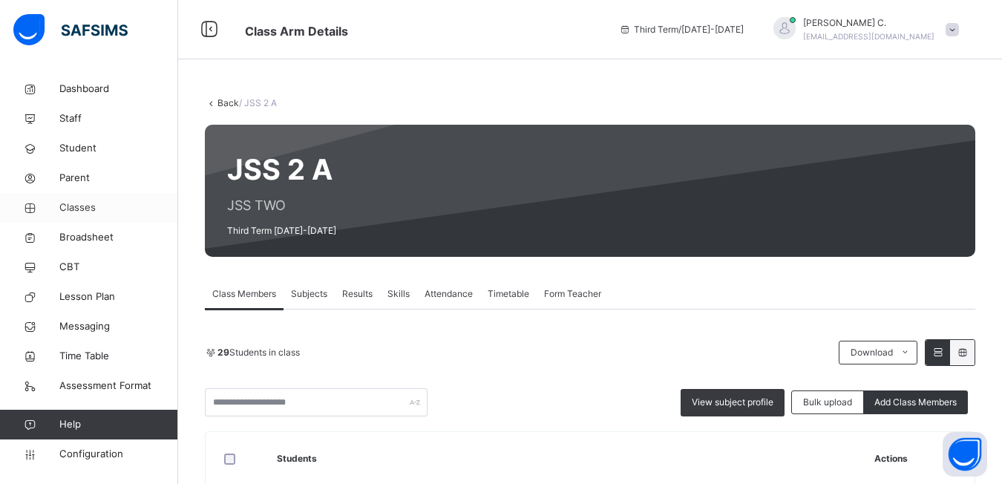
click at [74, 206] on span "Classes" at bounding box center [118, 207] width 119 height 15
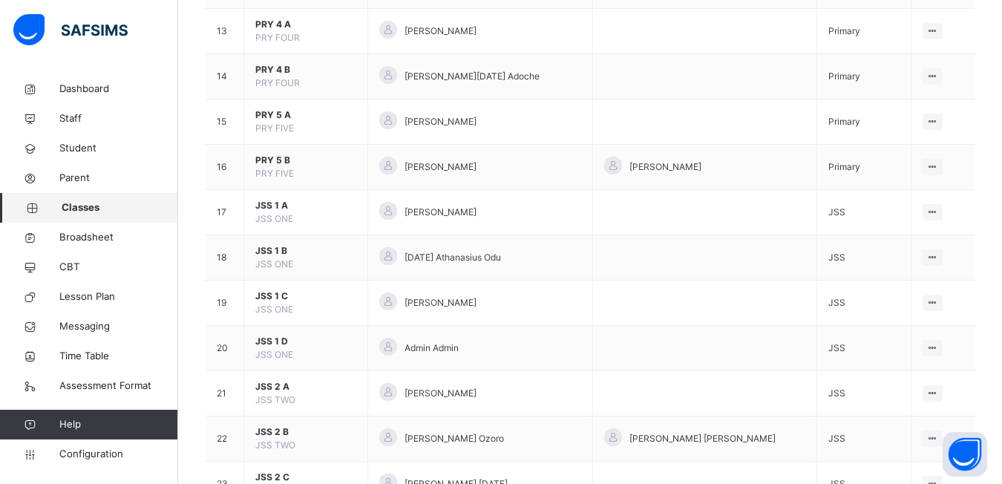
scroll to position [735, 0]
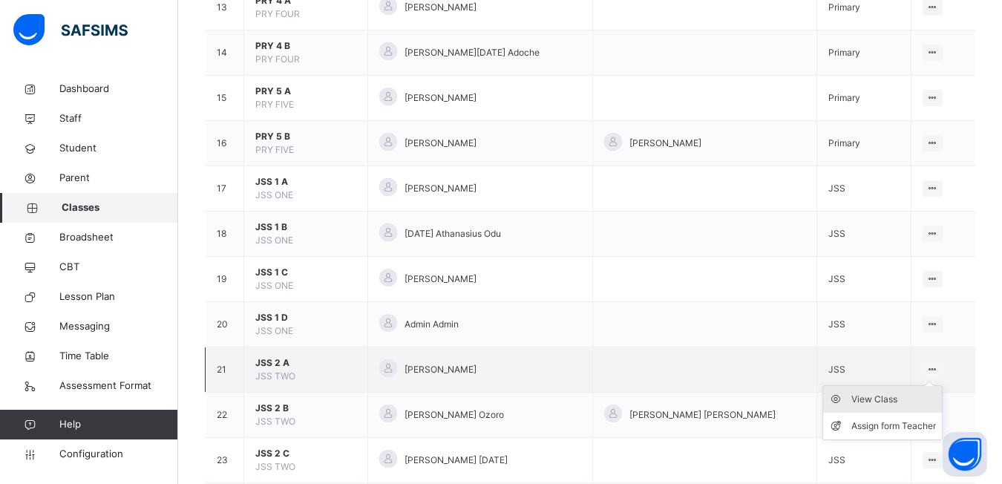
click at [907, 397] on div "View Class" at bounding box center [894, 399] width 85 height 15
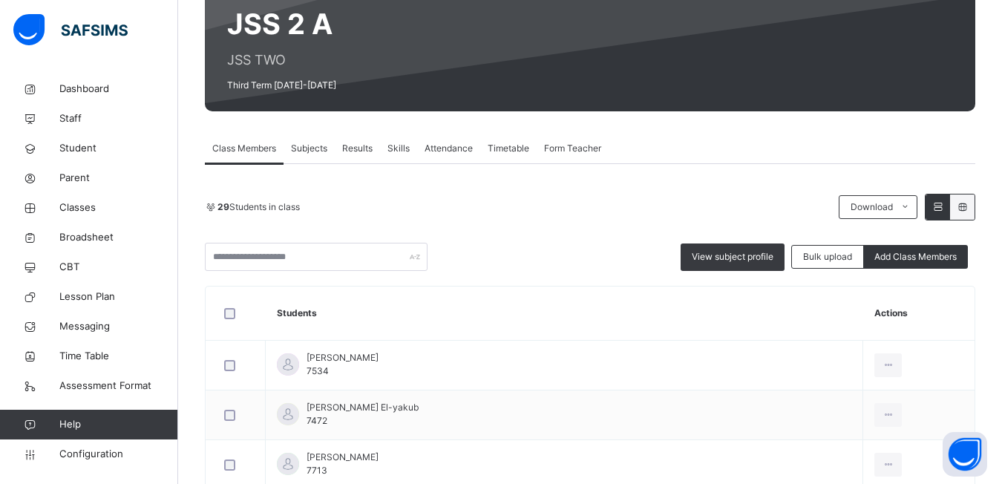
scroll to position [130, 0]
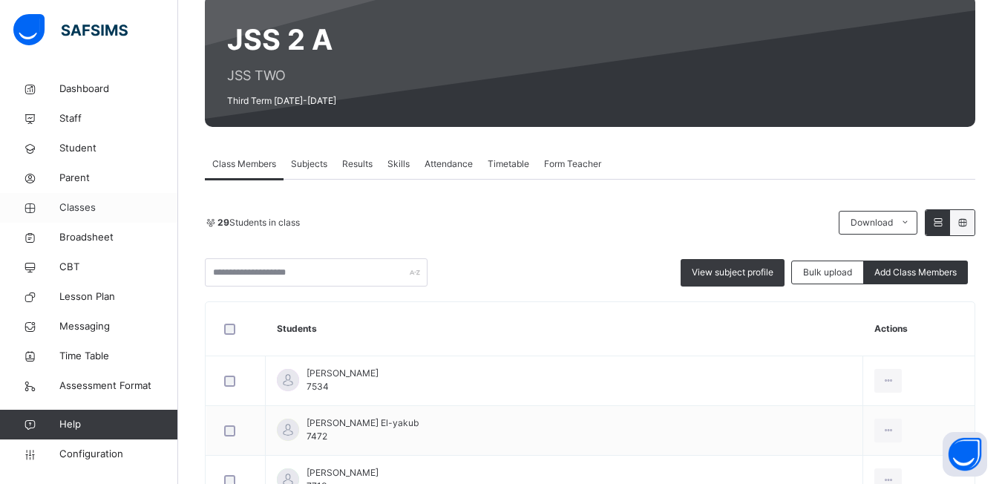
click at [74, 206] on span "Classes" at bounding box center [118, 207] width 119 height 15
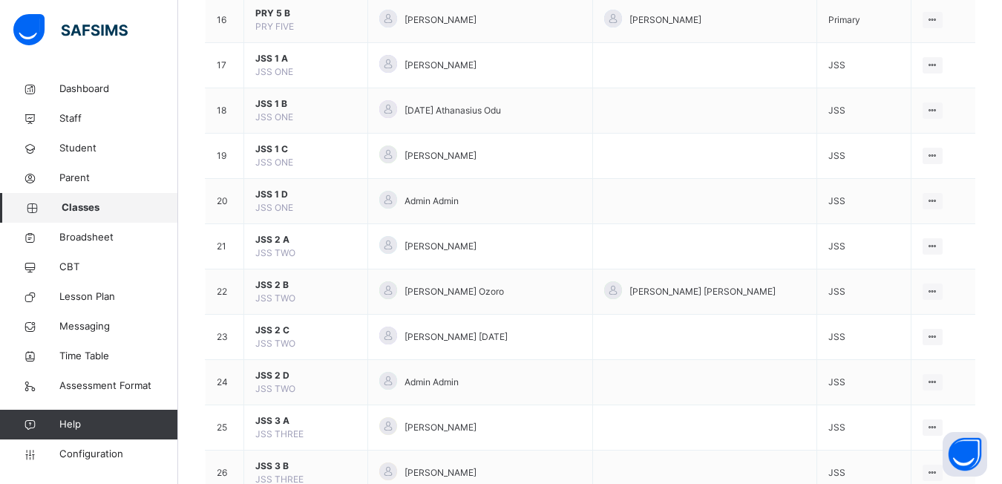
scroll to position [862, 0]
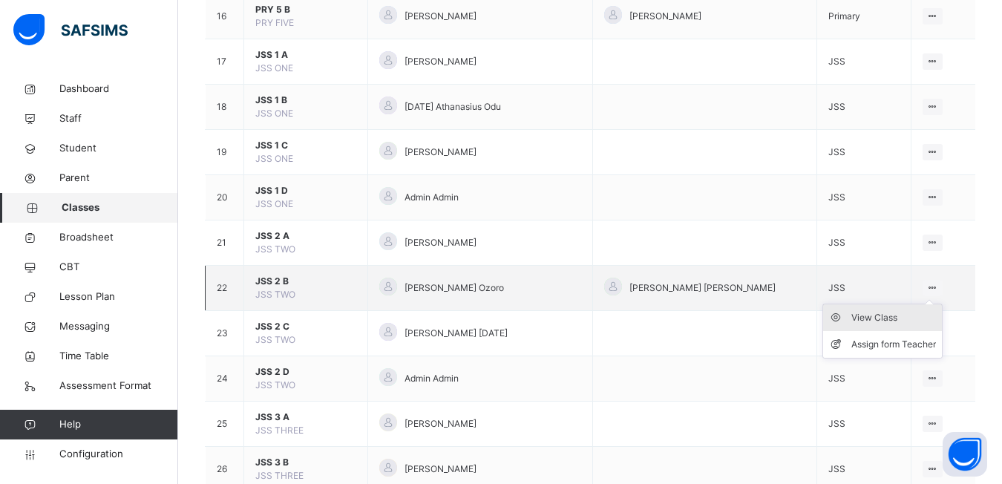
click at [897, 319] on div "View Class" at bounding box center [894, 317] width 85 height 15
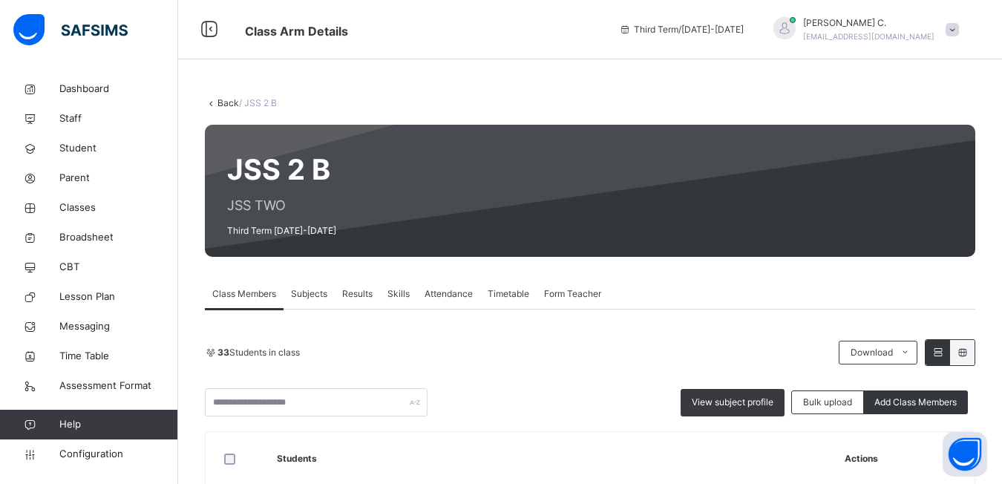
scroll to position [103, 0]
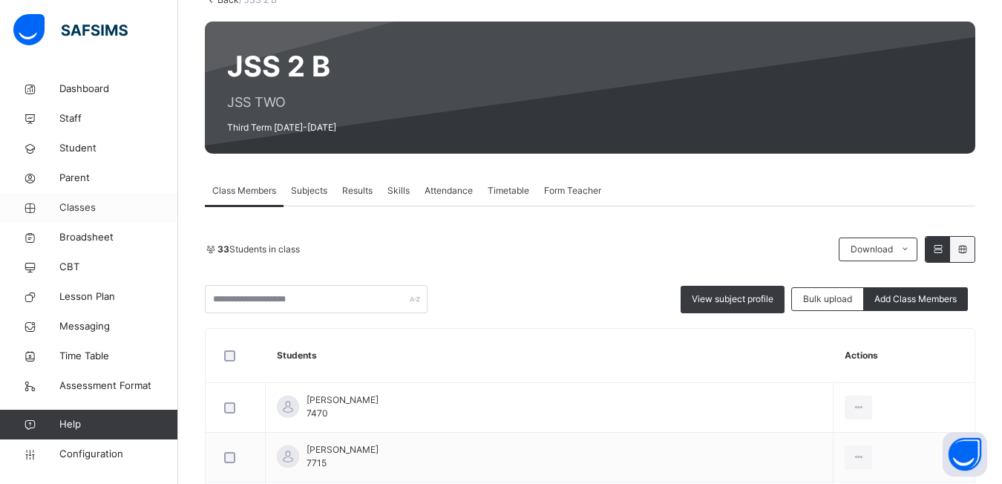
click at [87, 209] on span "Classes" at bounding box center [118, 207] width 119 height 15
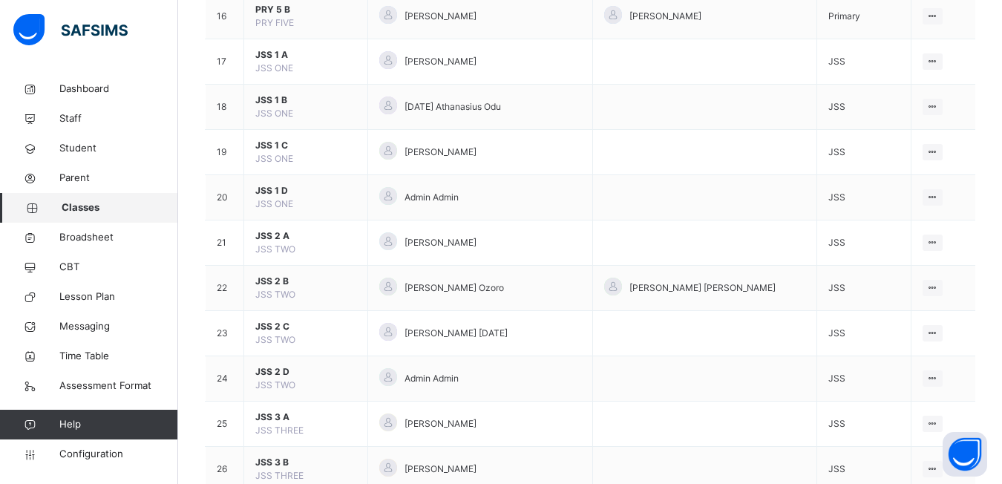
scroll to position [865, 0]
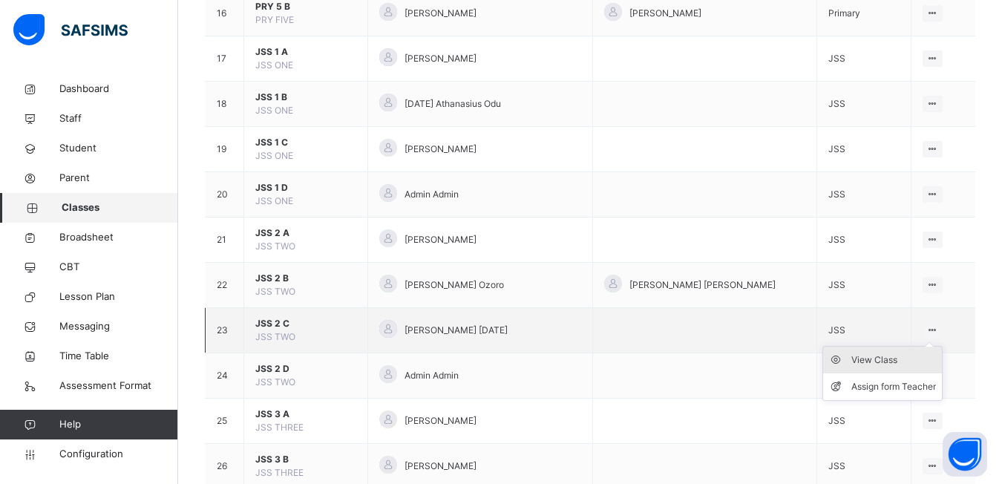
click at [881, 359] on div "View Class" at bounding box center [894, 360] width 85 height 15
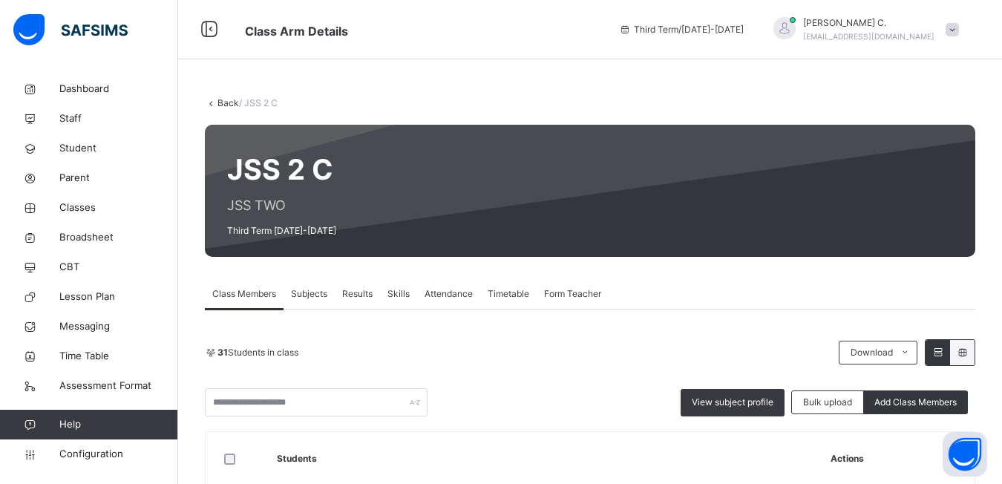
scroll to position [51, 0]
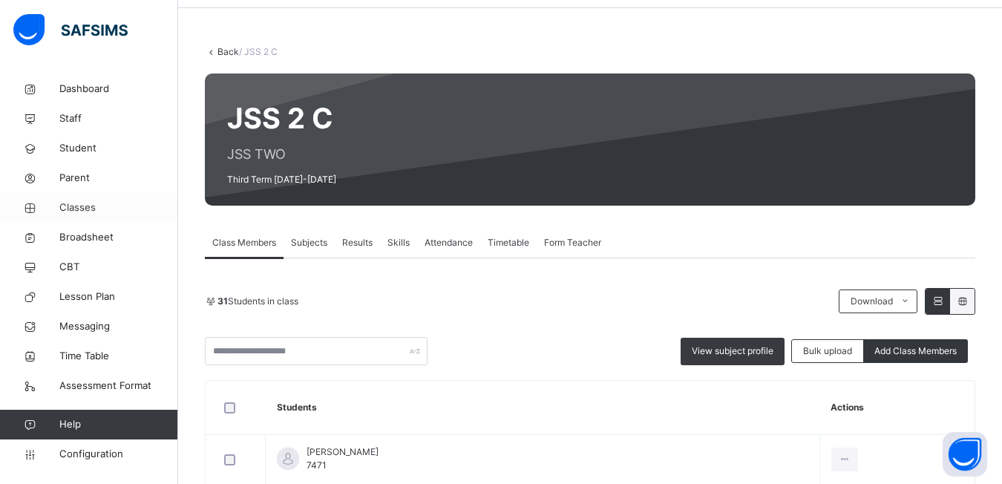
click at [79, 210] on span "Classes" at bounding box center [118, 207] width 119 height 15
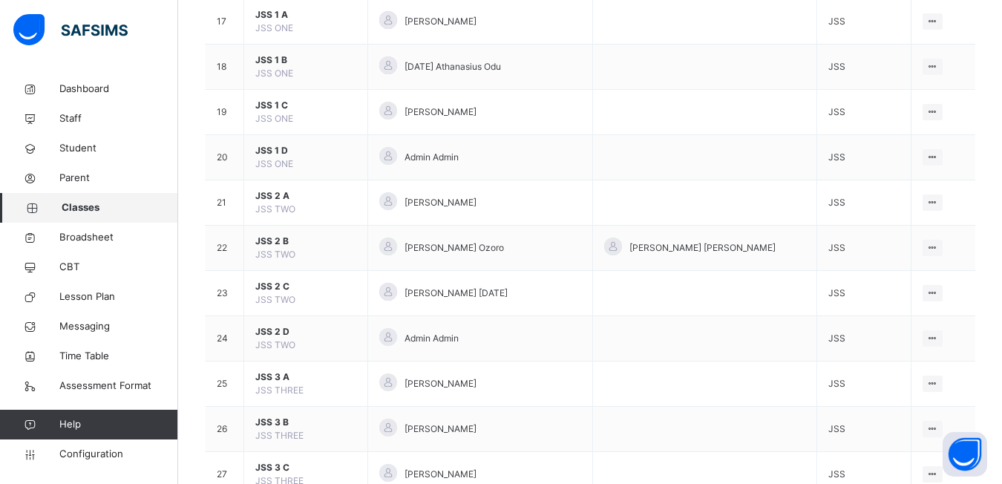
scroll to position [979, 0]
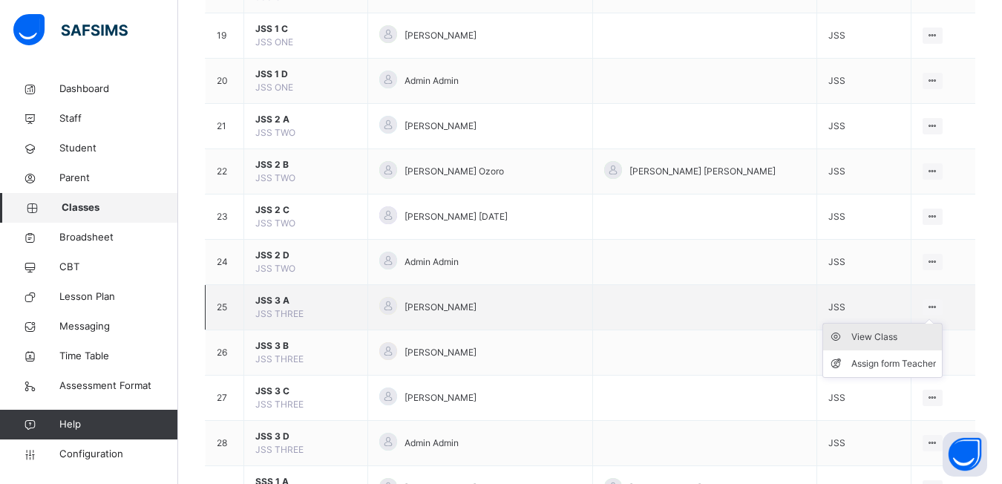
click at [896, 333] on div "View Class" at bounding box center [894, 337] width 85 height 15
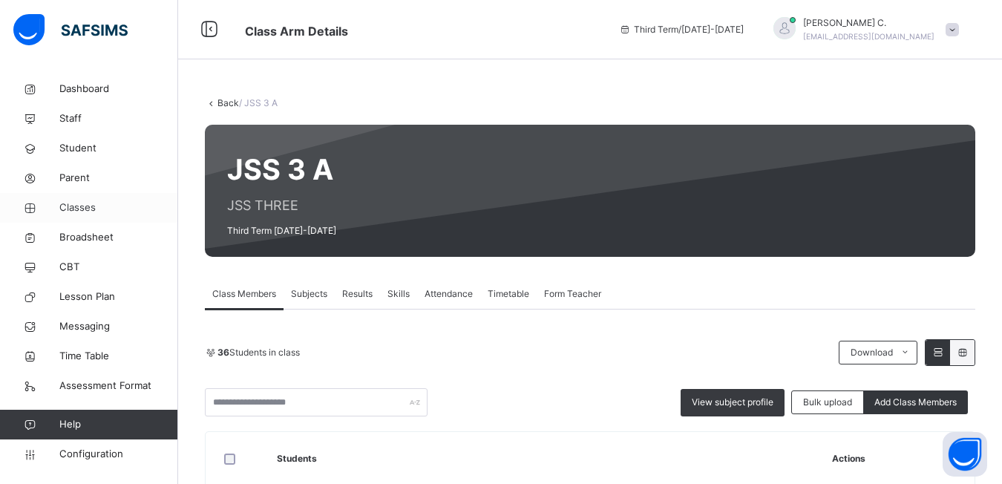
click at [76, 204] on span "Classes" at bounding box center [118, 207] width 119 height 15
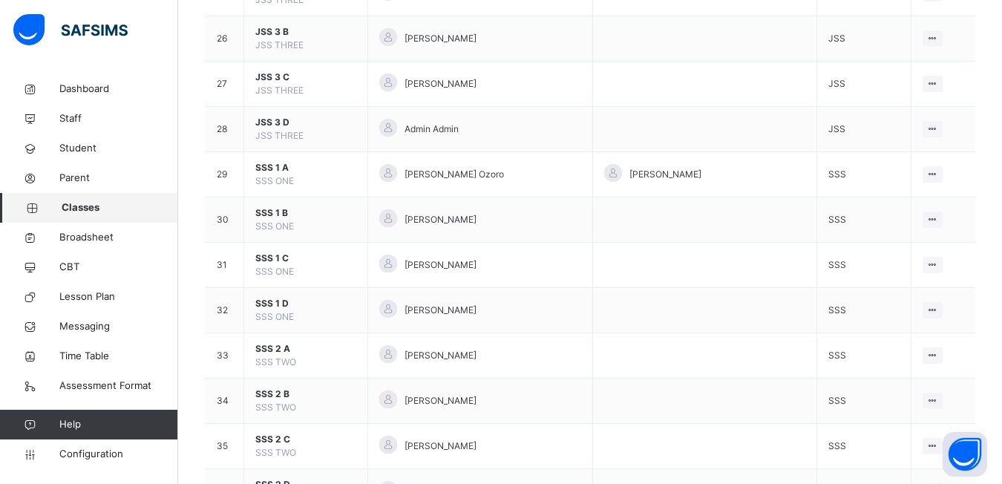
scroll to position [1246, 0]
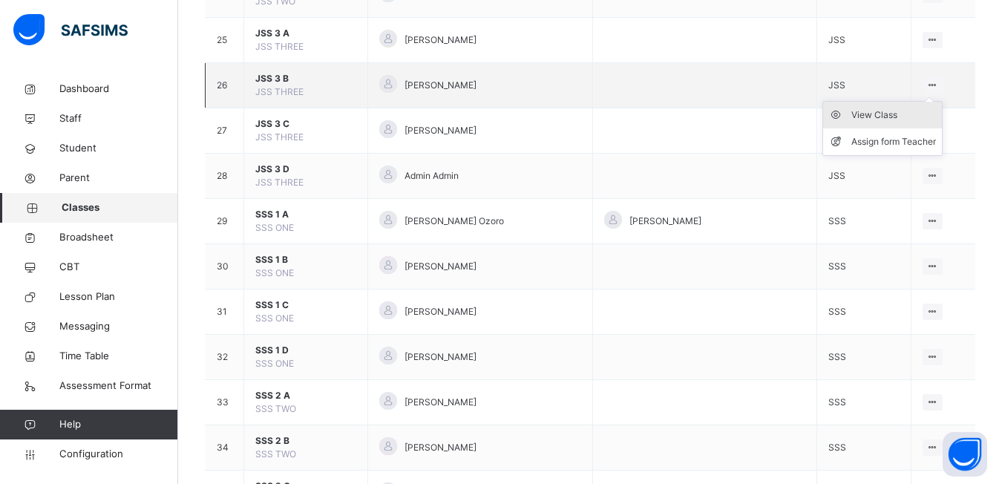
click at [910, 112] on div "View Class" at bounding box center [894, 115] width 85 height 15
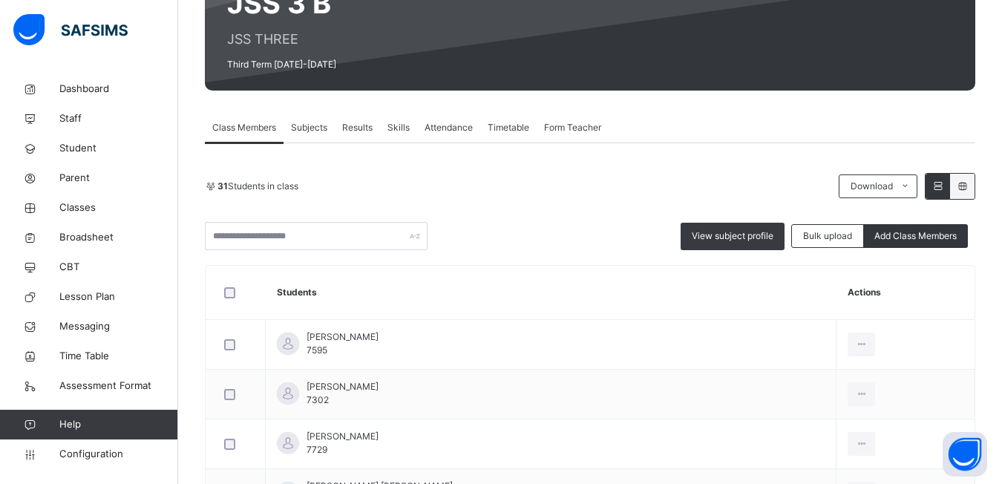
scroll to position [136, 0]
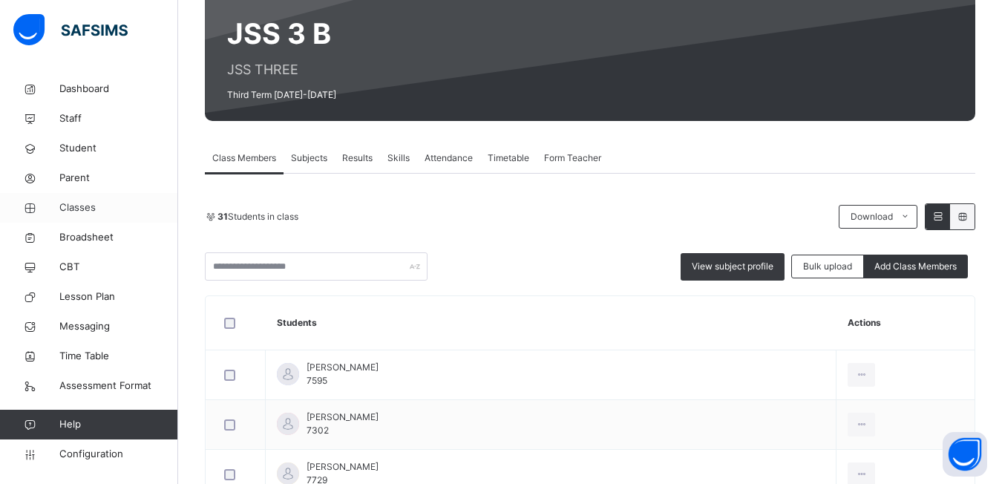
click at [75, 205] on span "Classes" at bounding box center [118, 207] width 119 height 15
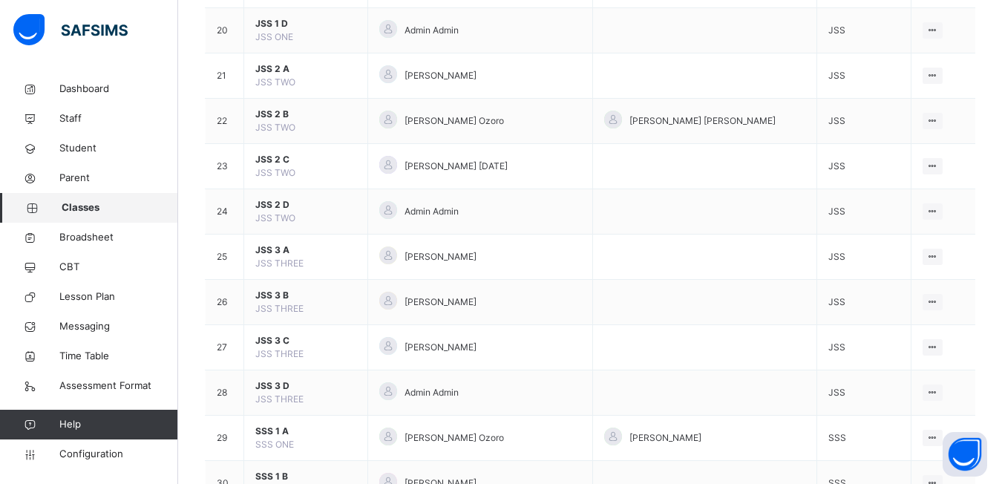
scroll to position [1045, 0]
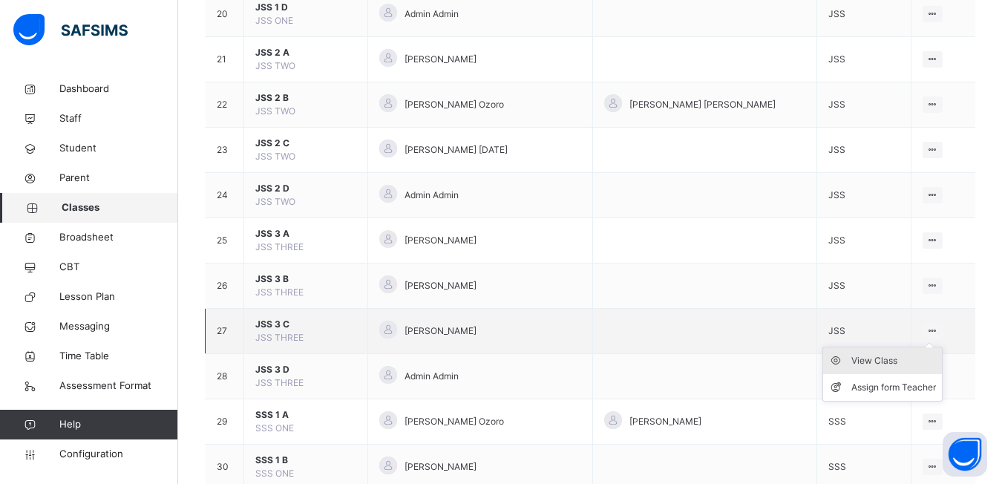
click at [900, 361] on div "View Class" at bounding box center [894, 360] width 85 height 15
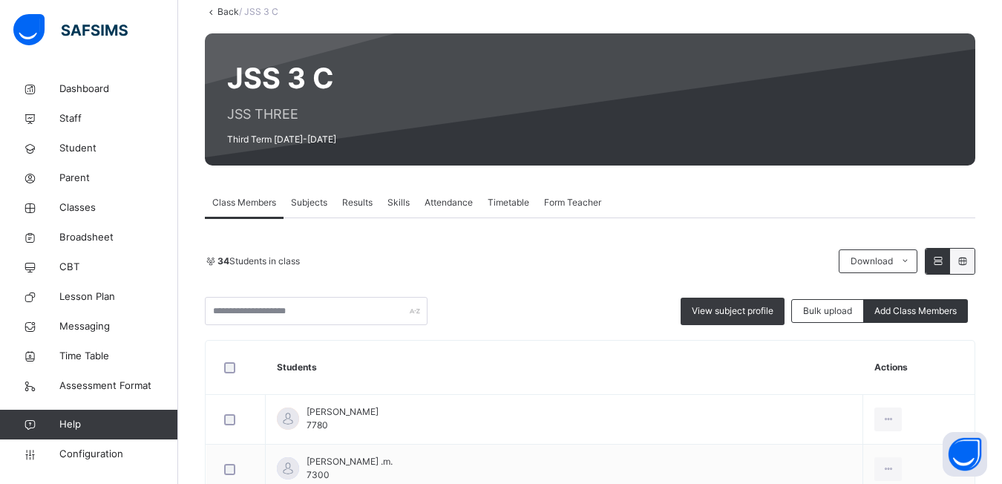
scroll to position [62, 0]
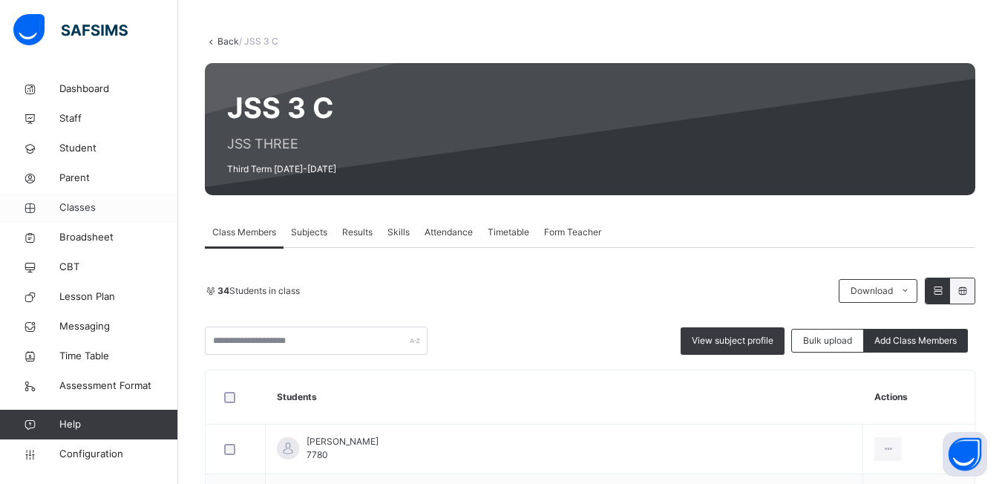
click at [79, 206] on span "Classes" at bounding box center [118, 207] width 119 height 15
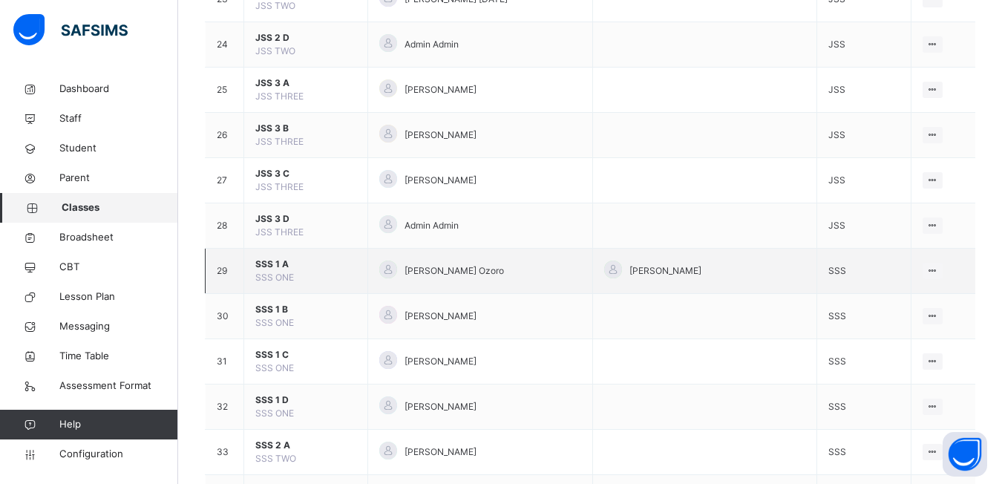
scroll to position [1199, 0]
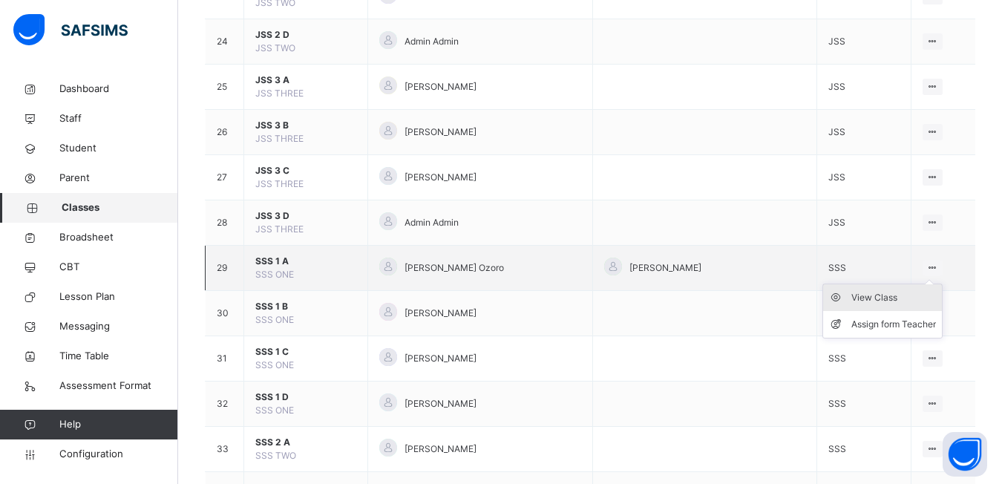
click at [884, 301] on div "View Class" at bounding box center [894, 297] width 85 height 15
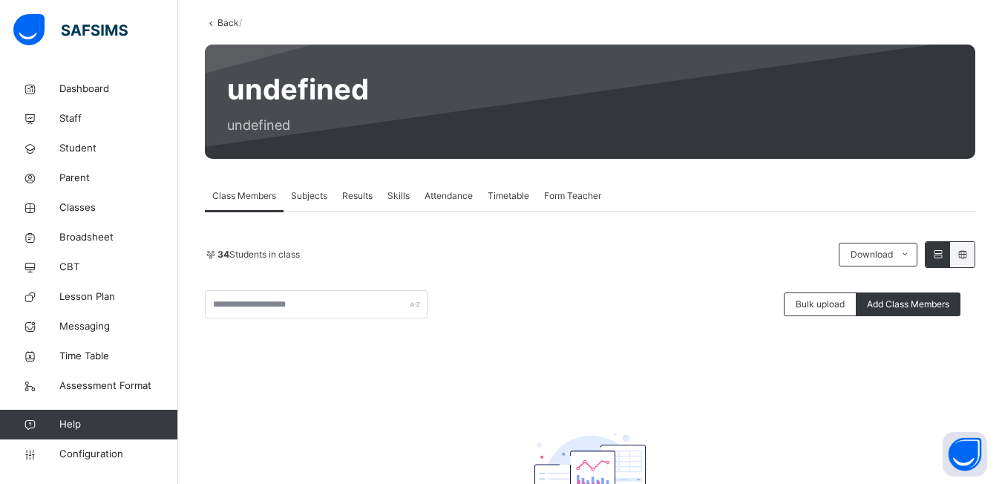
scroll to position [85, 0]
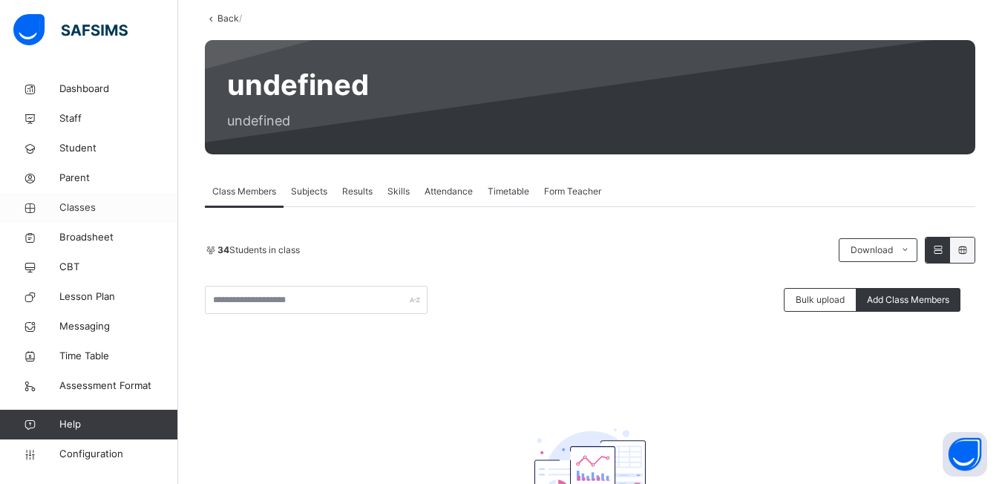
click at [73, 206] on span "Classes" at bounding box center [118, 207] width 119 height 15
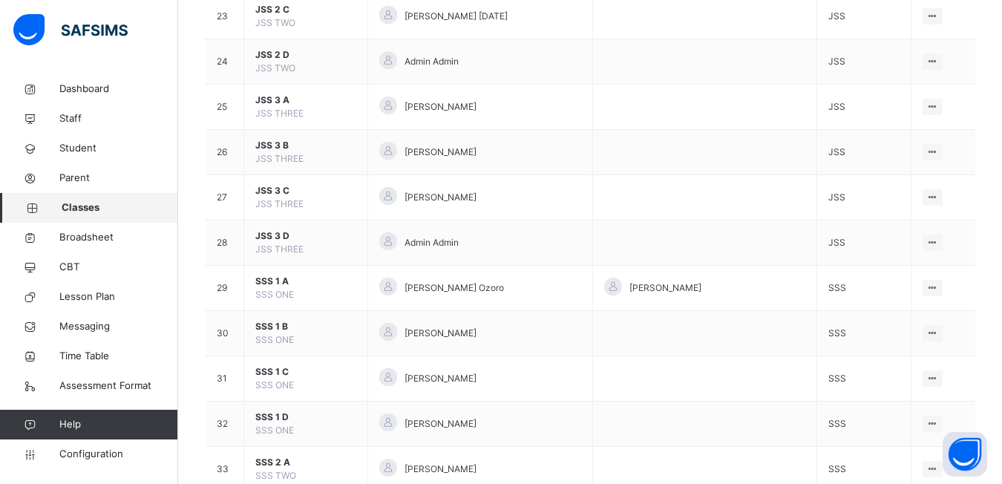
scroll to position [1270, 0]
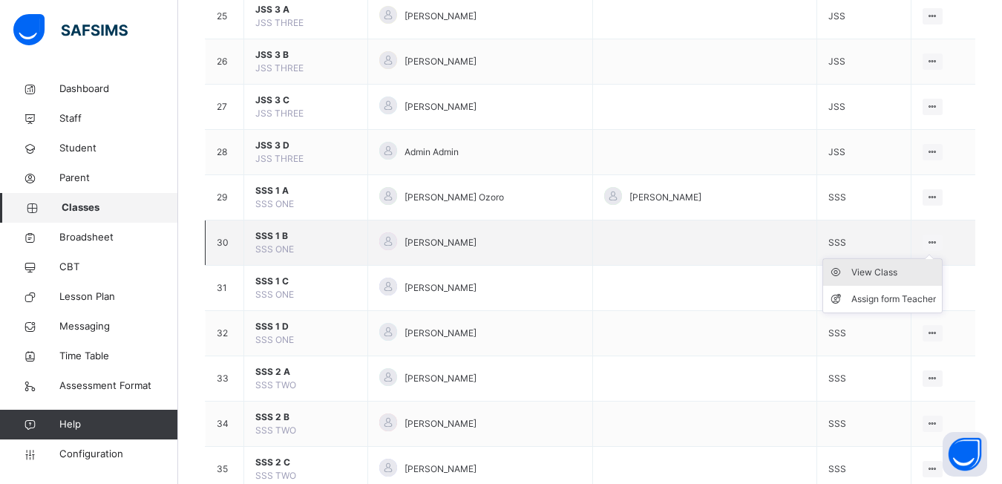
click at [898, 273] on div "View Class" at bounding box center [894, 272] width 85 height 15
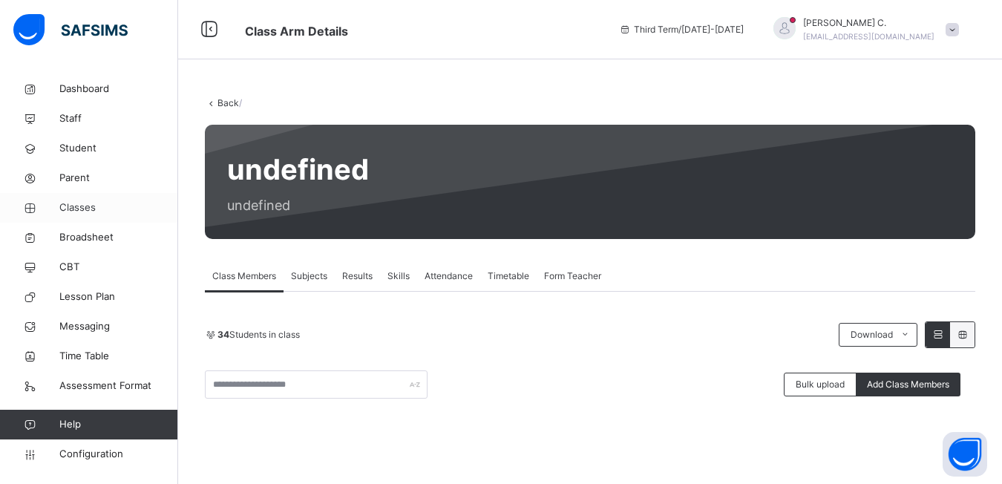
click at [77, 209] on span "Classes" at bounding box center [118, 207] width 119 height 15
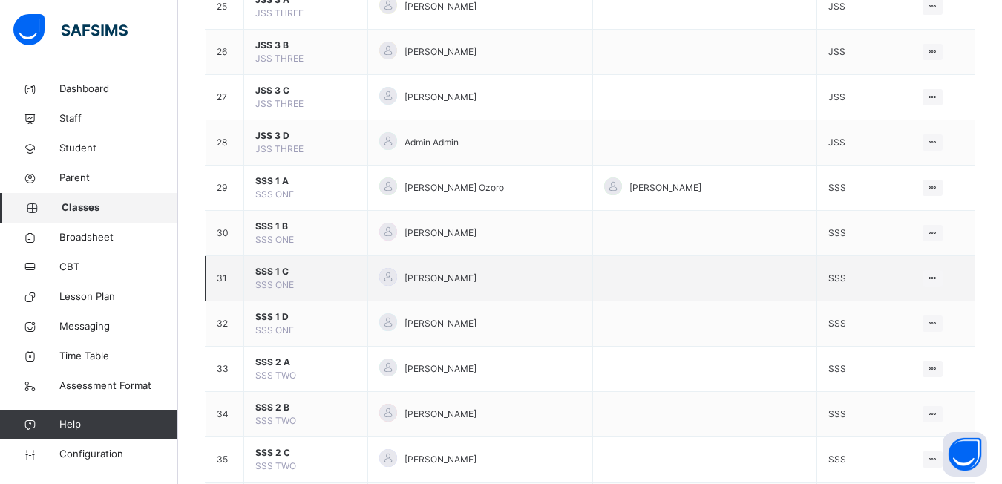
scroll to position [1283, 0]
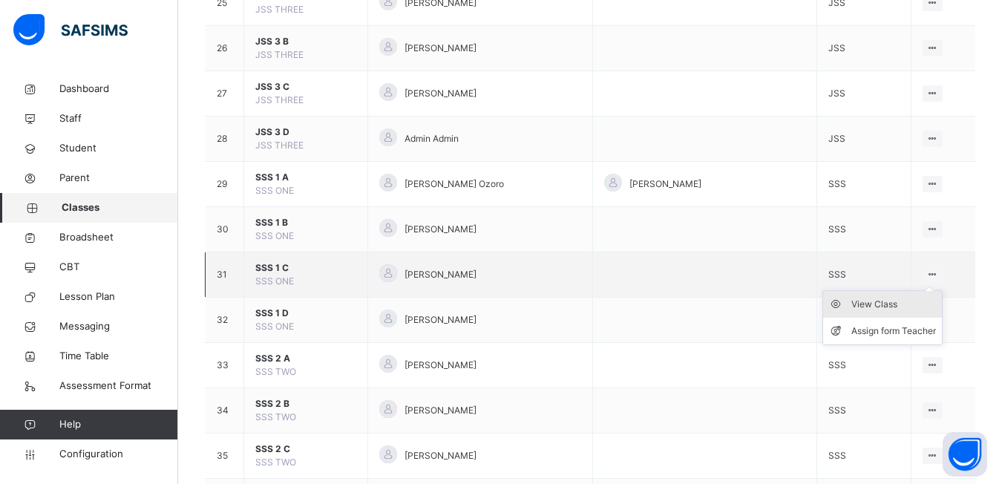
click at [875, 298] on div "View Class" at bounding box center [894, 304] width 85 height 15
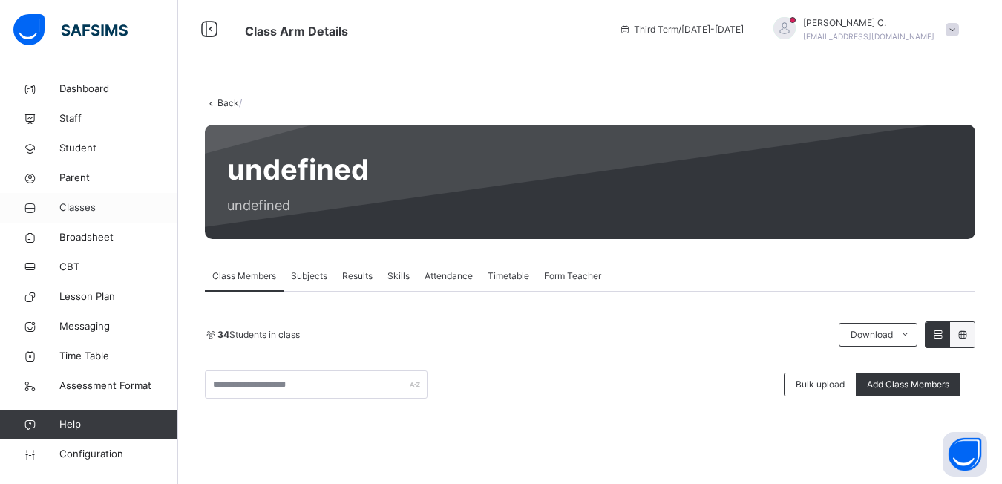
click at [85, 208] on span "Classes" at bounding box center [118, 207] width 119 height 15
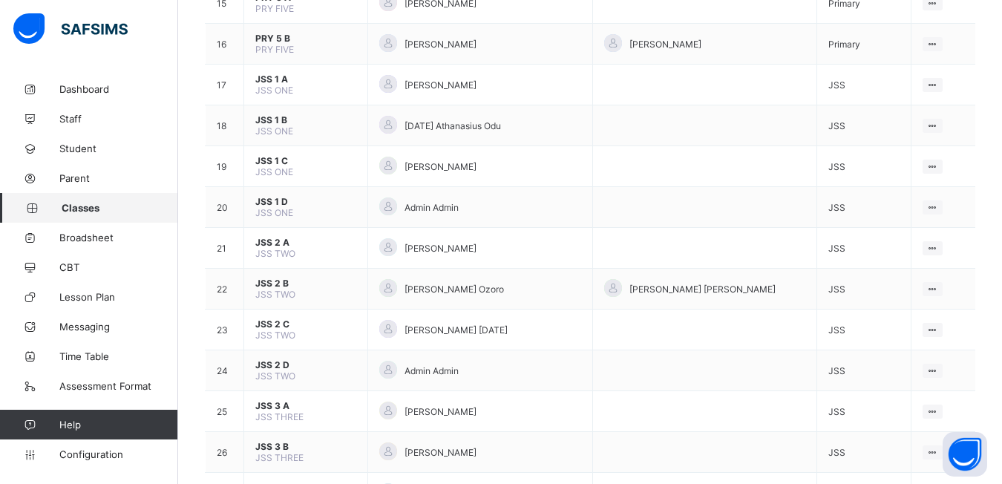
scroll to position [1319, 0]
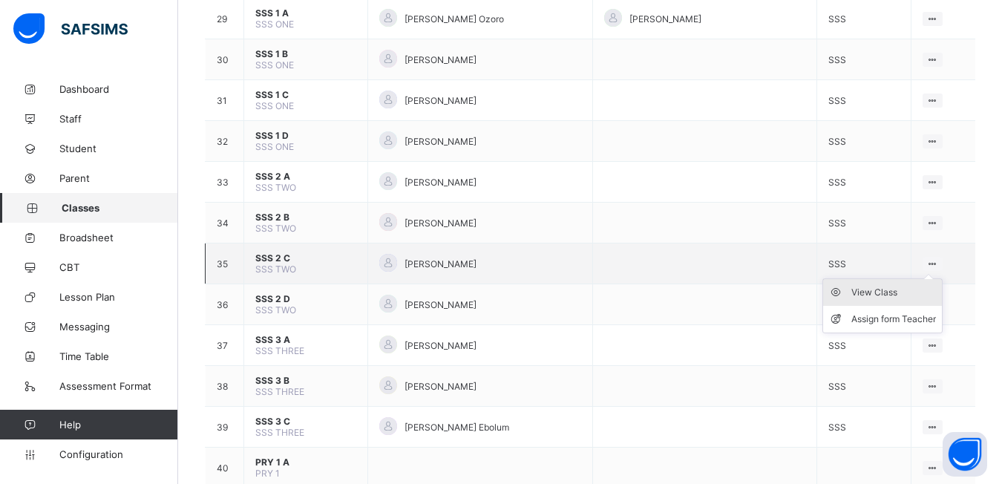
click at [907, 290] on div "View Class" at bounding box center [894, 292] width 85 height 15
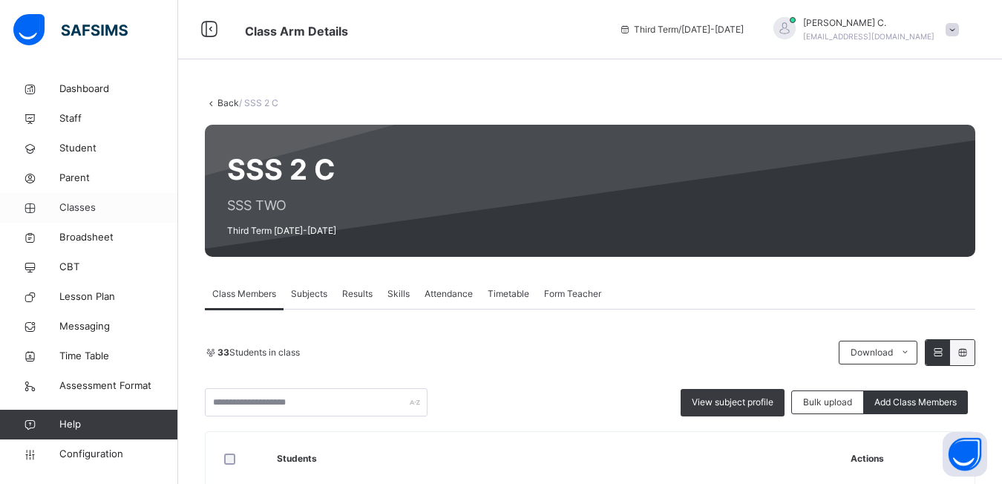
click at [65, 204] on span "Classes" at bounding box center [118, 207] width 119 height 15
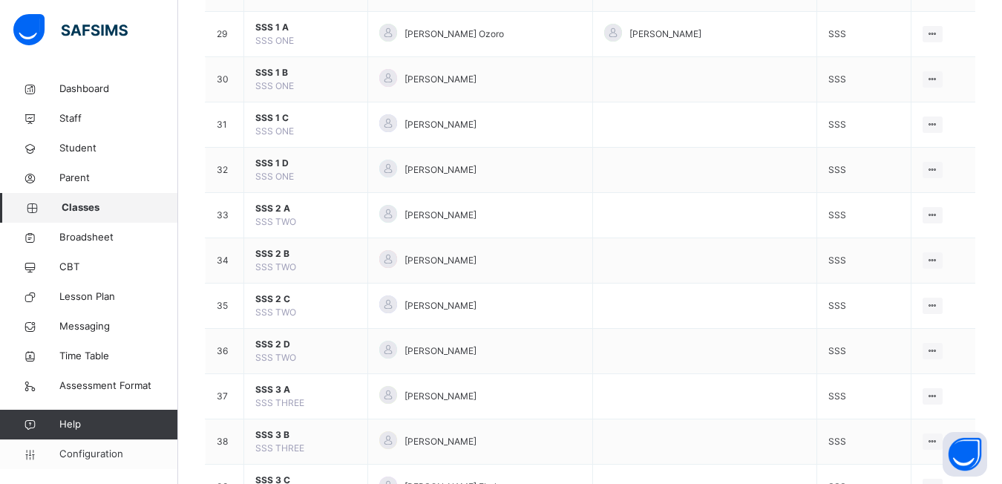
scroll to position [1530, 0]
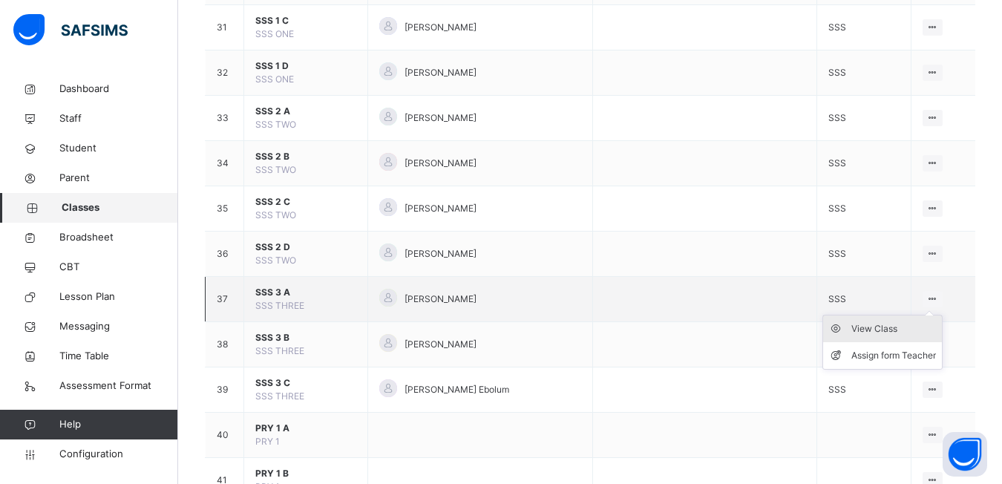
click at [896, 330] on div "View Class" at bounding box center [894, 329] width 85 height 15
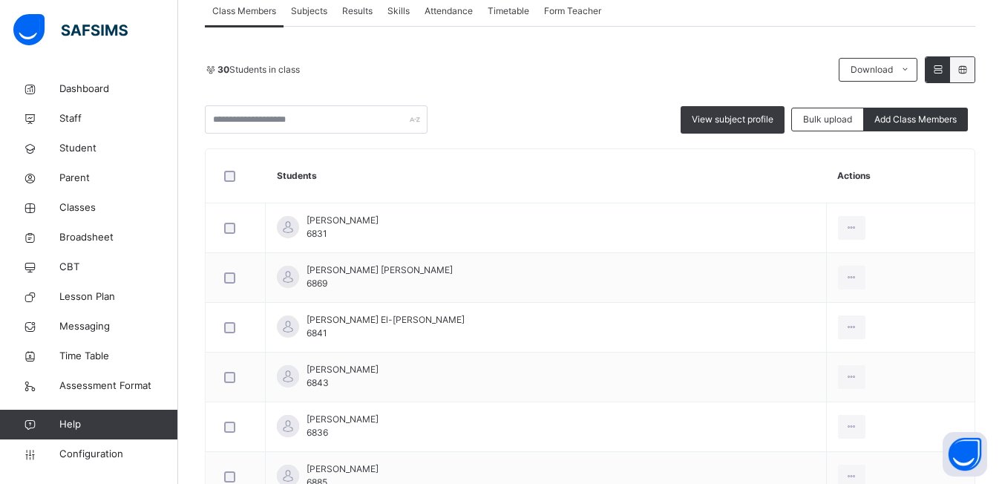
scroll to position [279, 0]
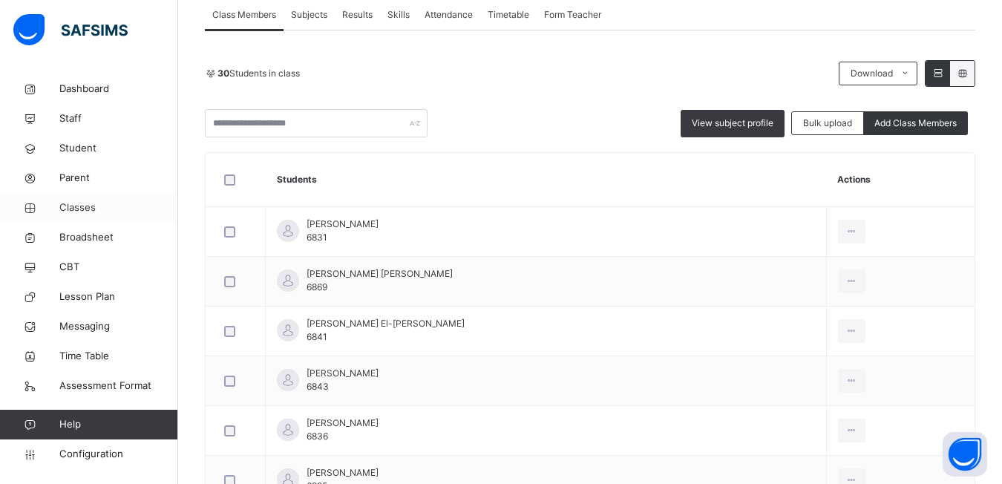
click at [77, 208] on span "Classes" at bounding box center [118, 207] width 119 height 15
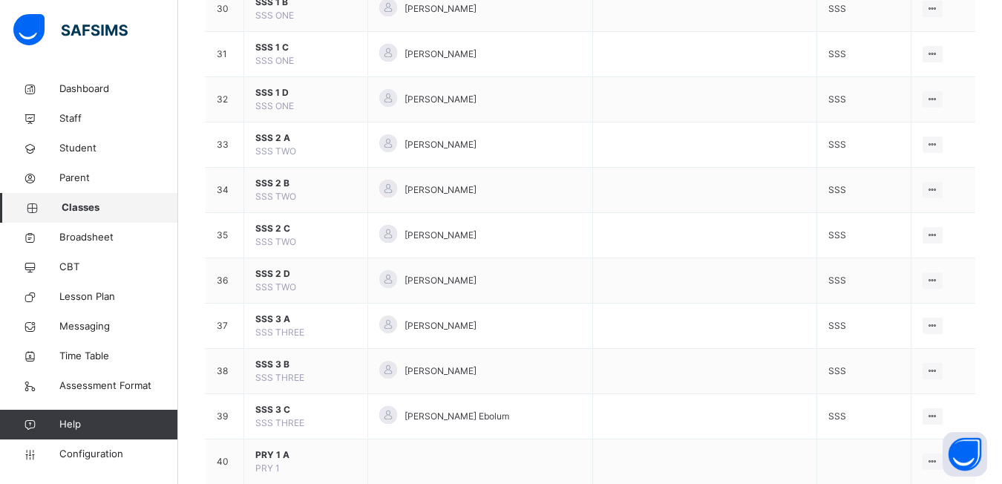
scroll to position [1587, 0]
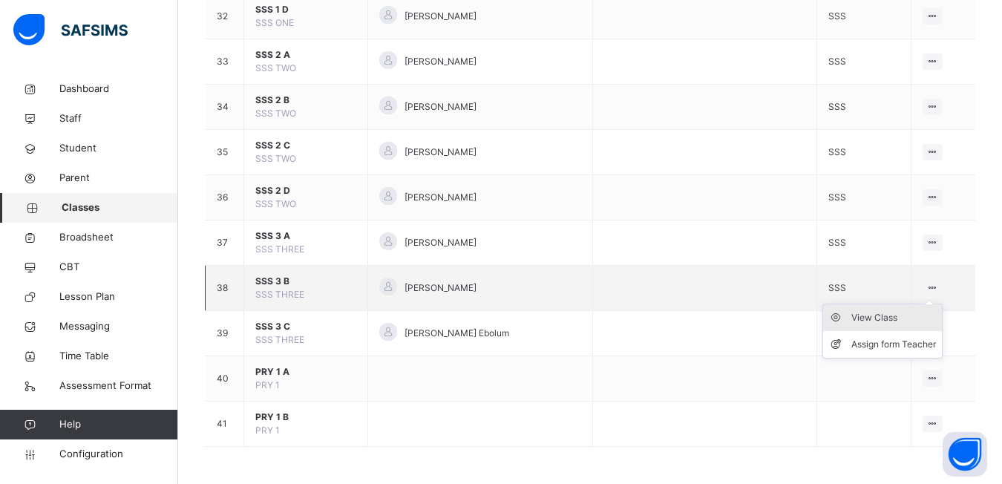
click at [887, 319] on div "View Class" at bounding box center [894, 317] width 85 height 15
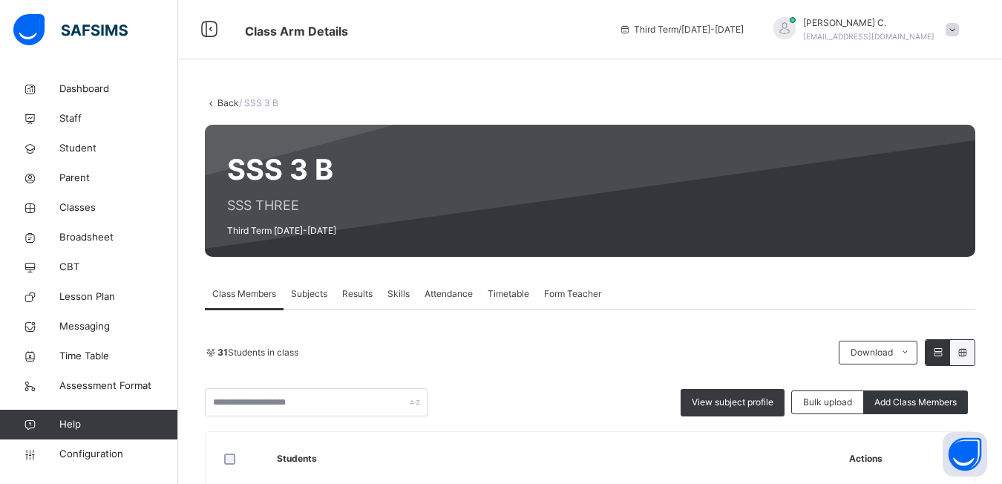
scroll to position [269, 0]
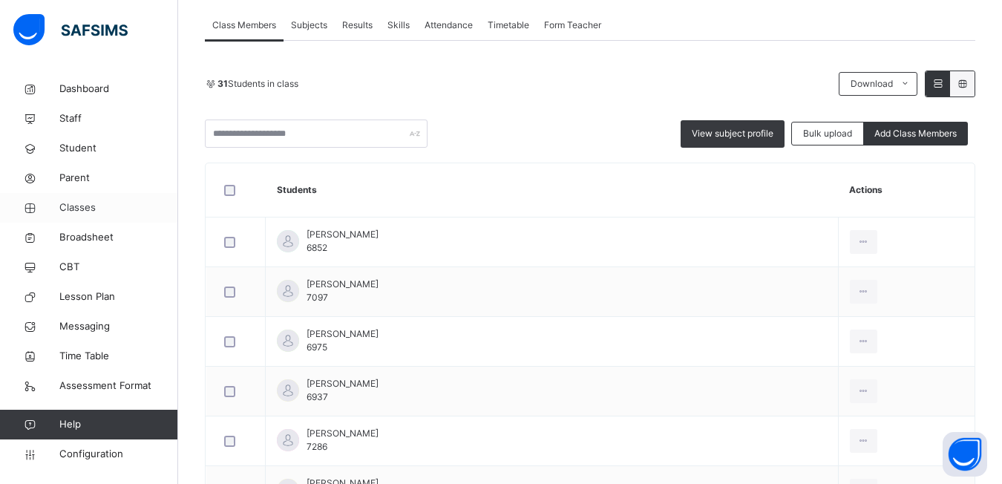
click at [88, 208] on span "Classes" at bounding box center [118, 207] width 119 height 15
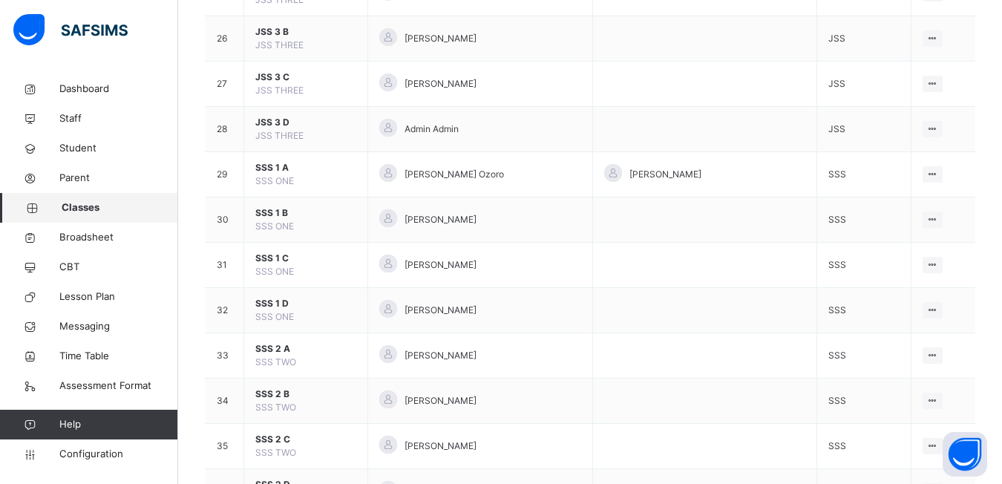
scroll to position [1587, 0]
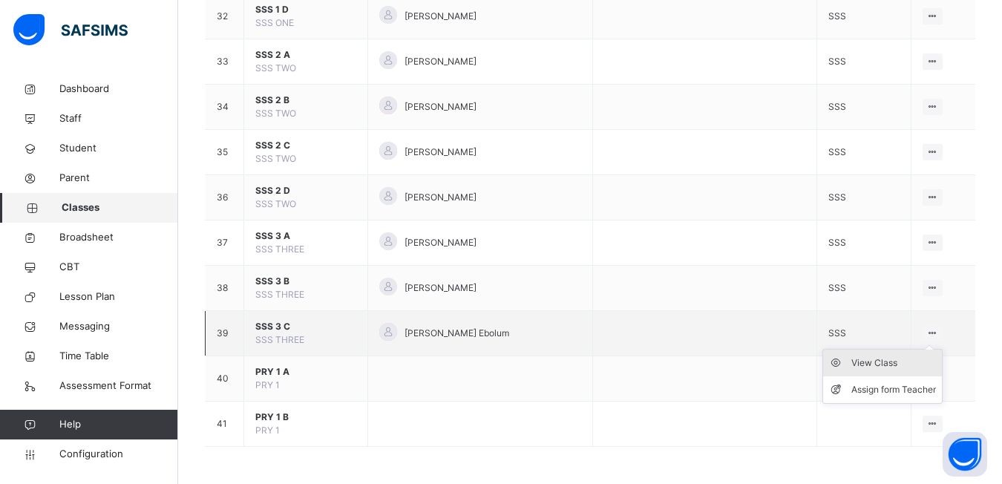
click at [886, 362] on div "View Class" at bounding box center [894, 363] width 85 height 15
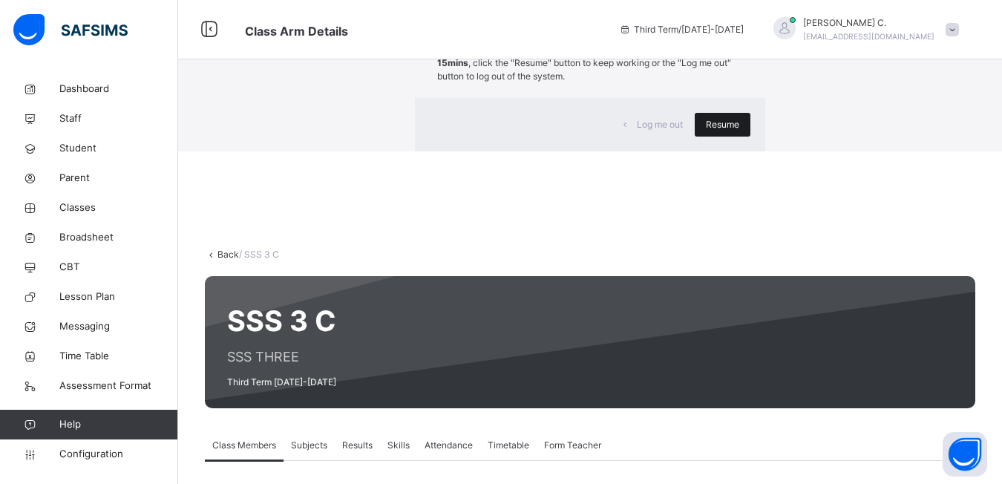
click at [706, 131] on span "Resume" at bounding box center [722, 124] width 33 height 13
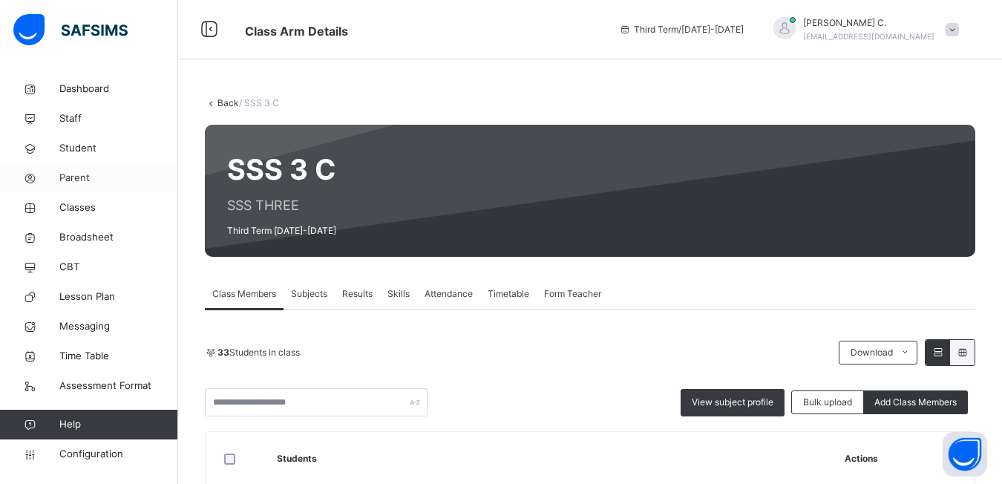
click at [76, 174] on span "Parent" at bounding box center [118, 178] width 119 height 15
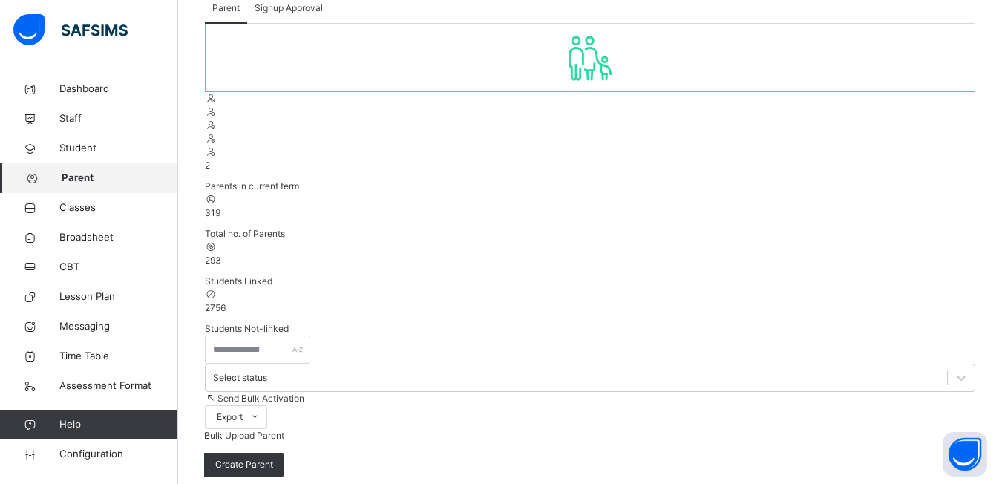
scroll to position [99, 0]
